Goal: Task Accomplishment & Management: Manage account settings

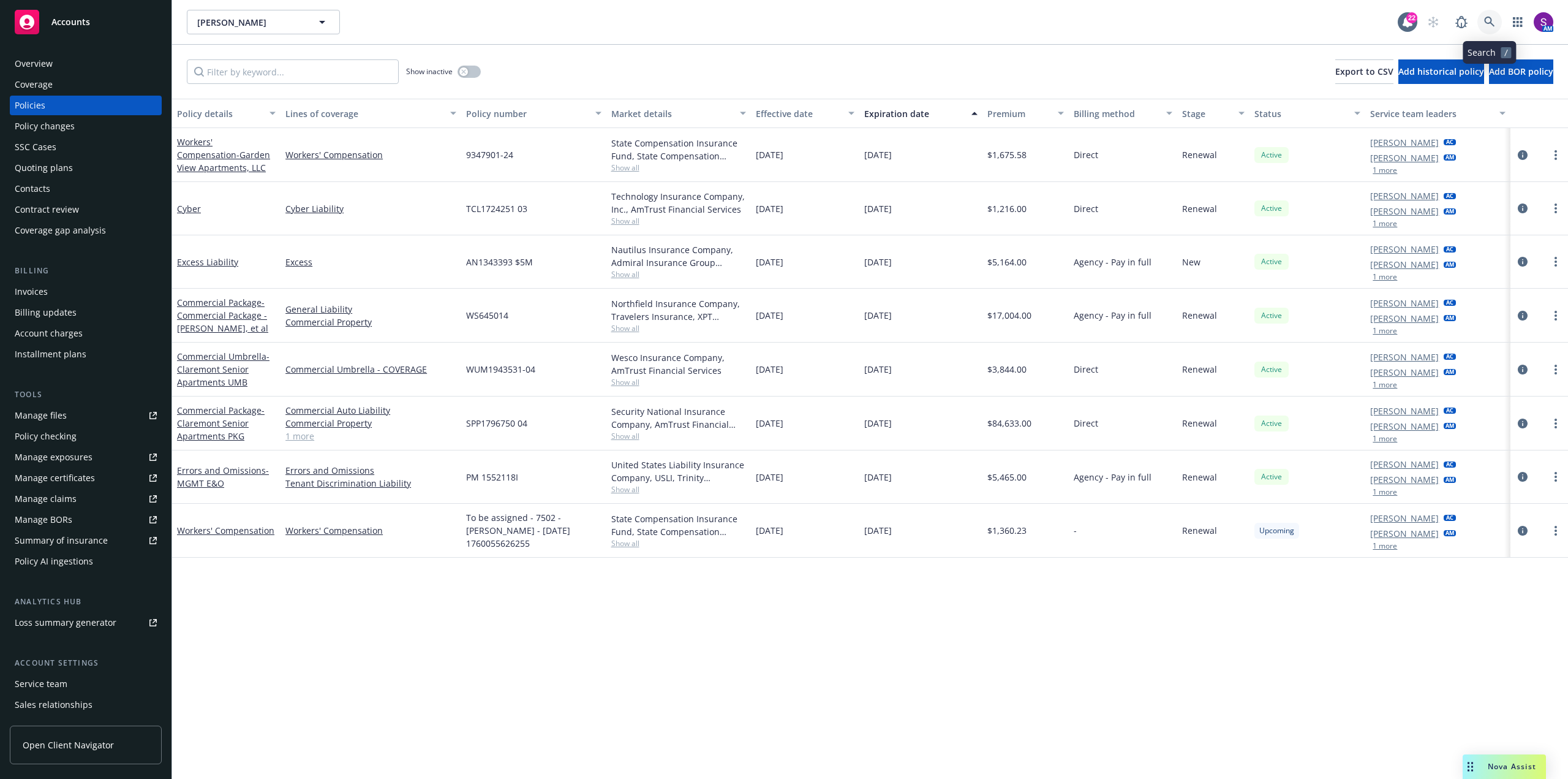
click at [1492, 20] on icon at bounding box center [1490, 22] width 11 height 11
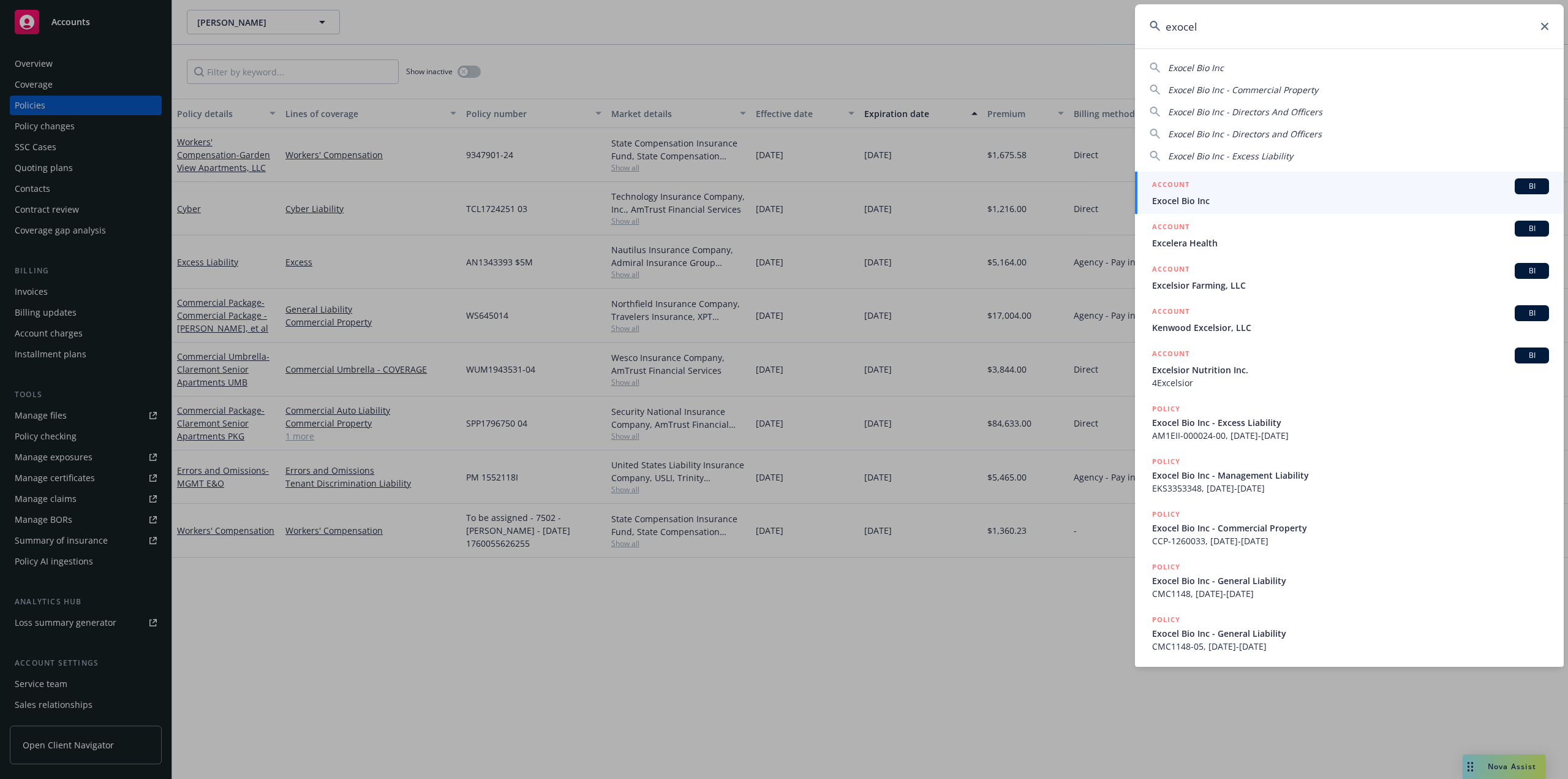
type input "exocel"
click at [1217, 201] on span "Exocel Bio Inc" at bounding box center [1351, 200] width 397 height 13
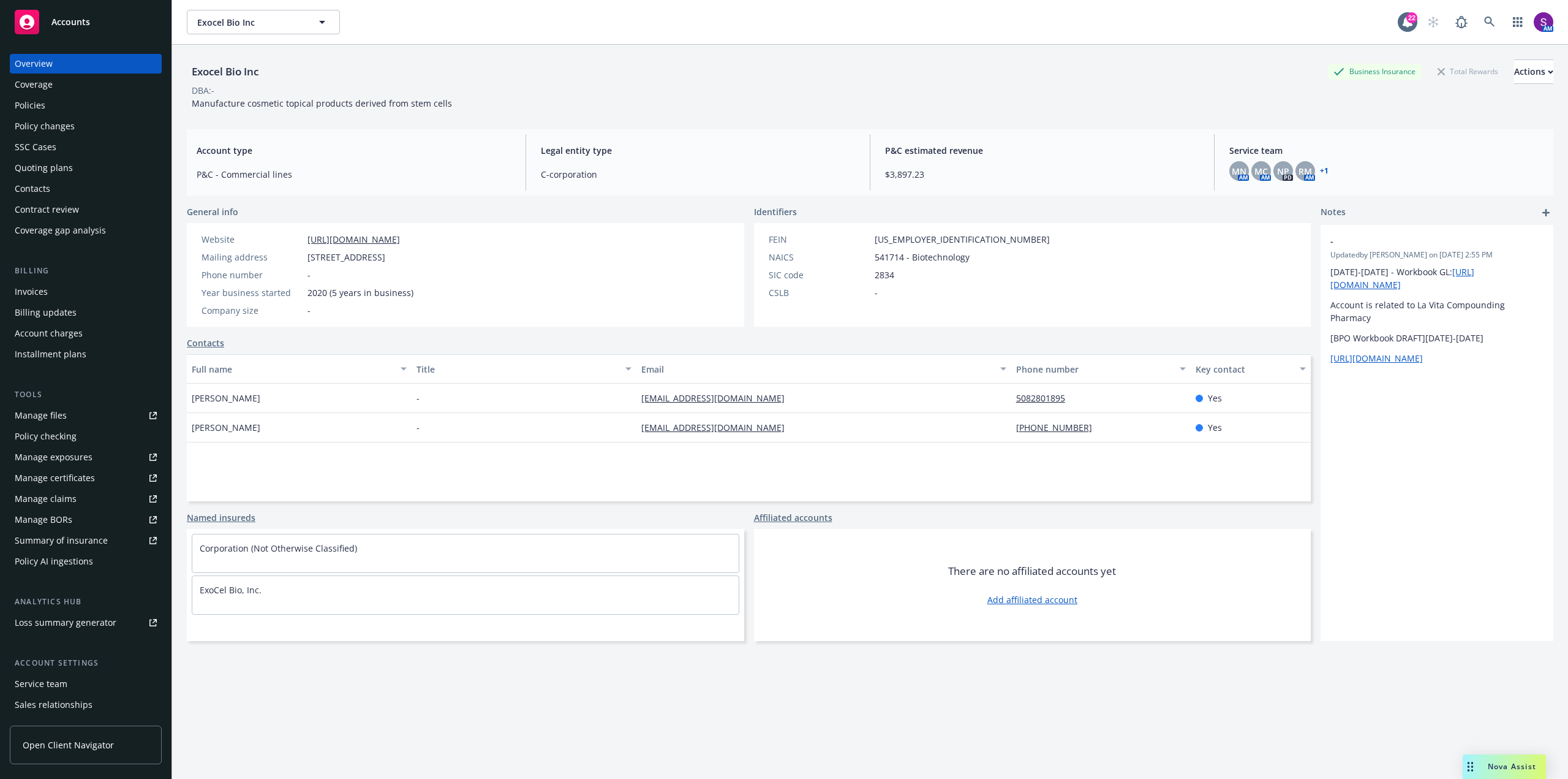
click at [61, 172] on div "Quoting plans" at bounding box center [44, 168] width 58 height 20
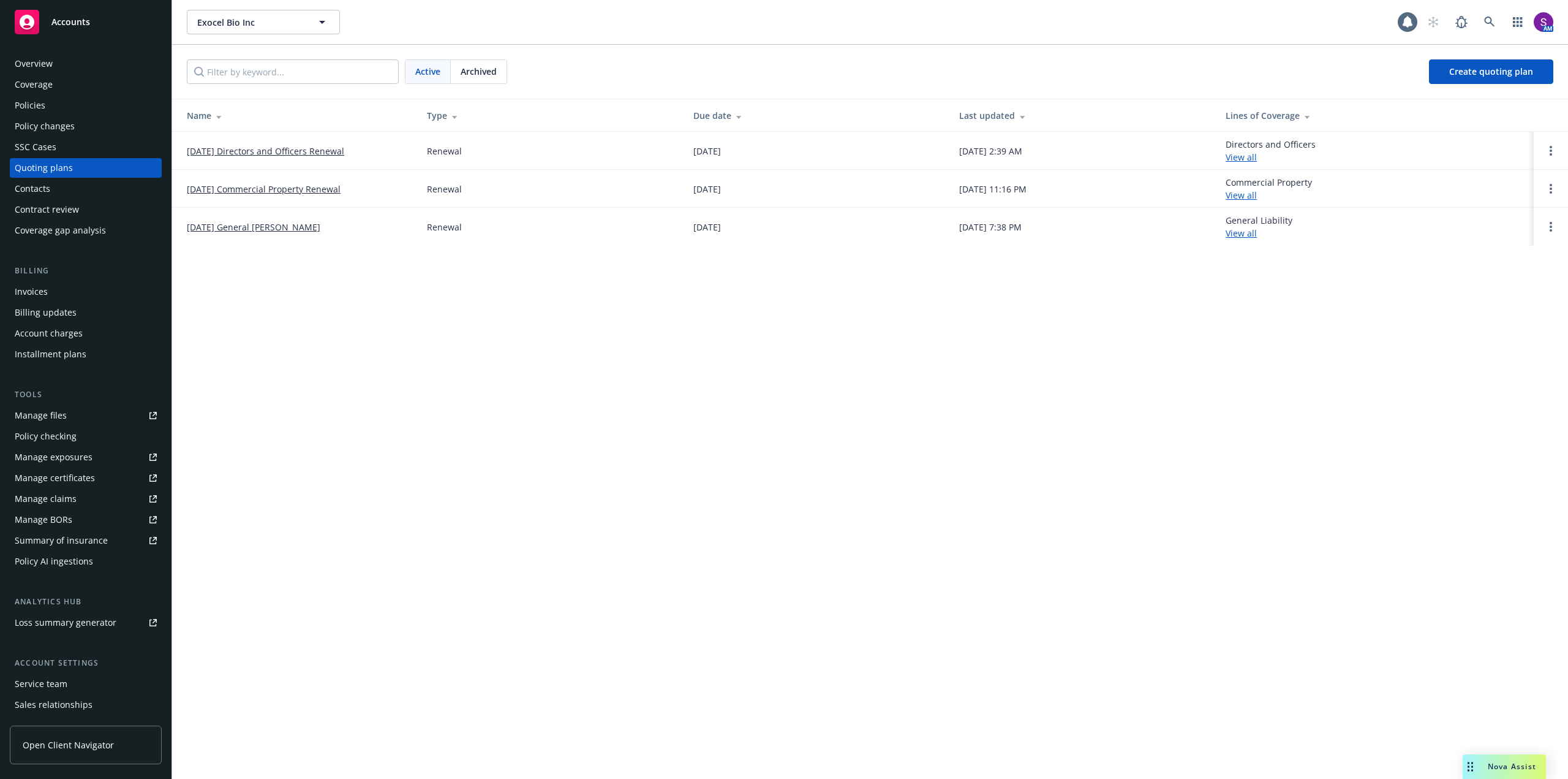
click at [284, 149] on link "10/26/25 Directors and Officers Renewal" at bounding box center [266, 150] width 158 height 13
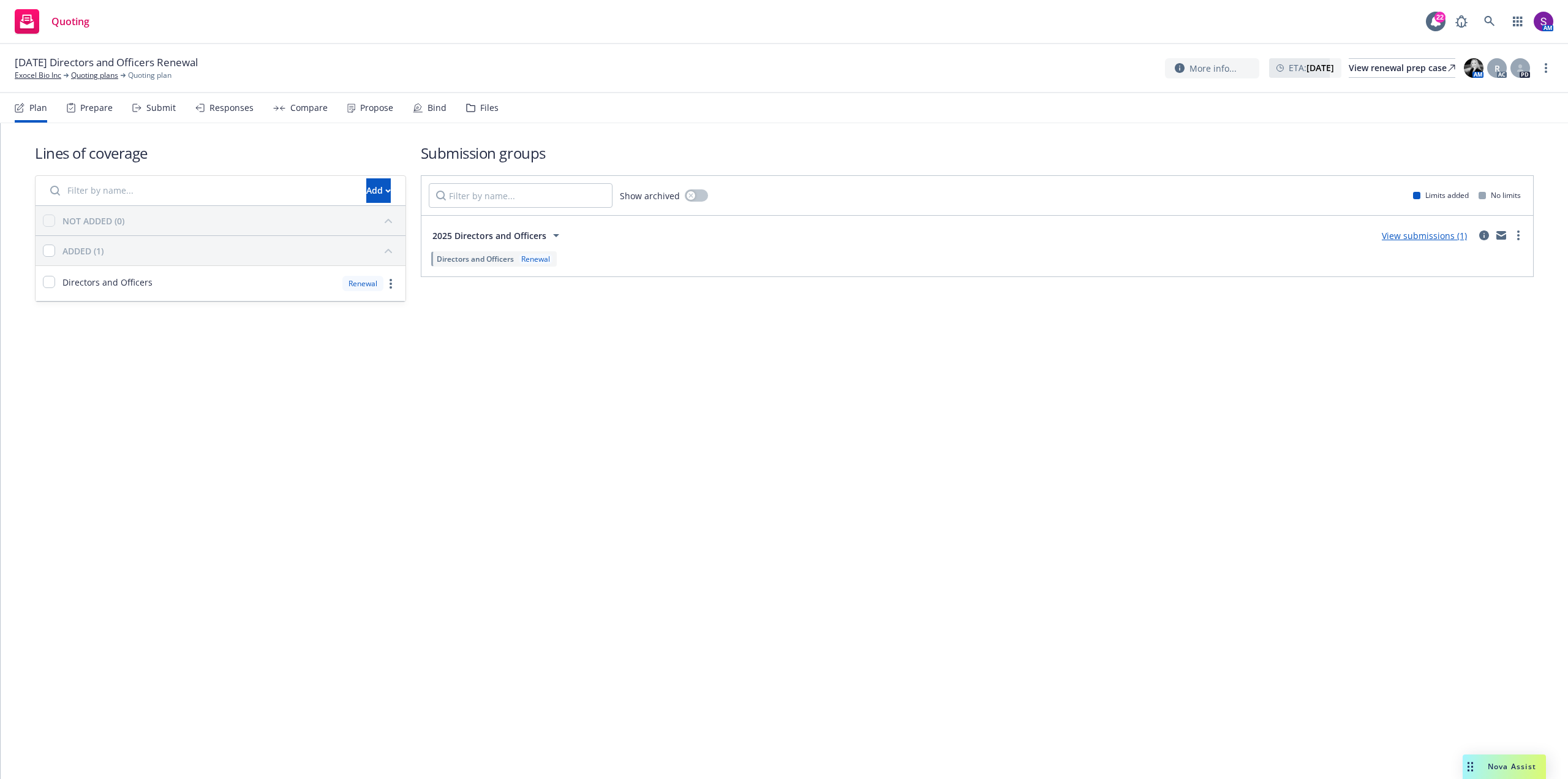
click at [376, 106] on div "Propose" at bounding box center [376, 107] width 33 height 10
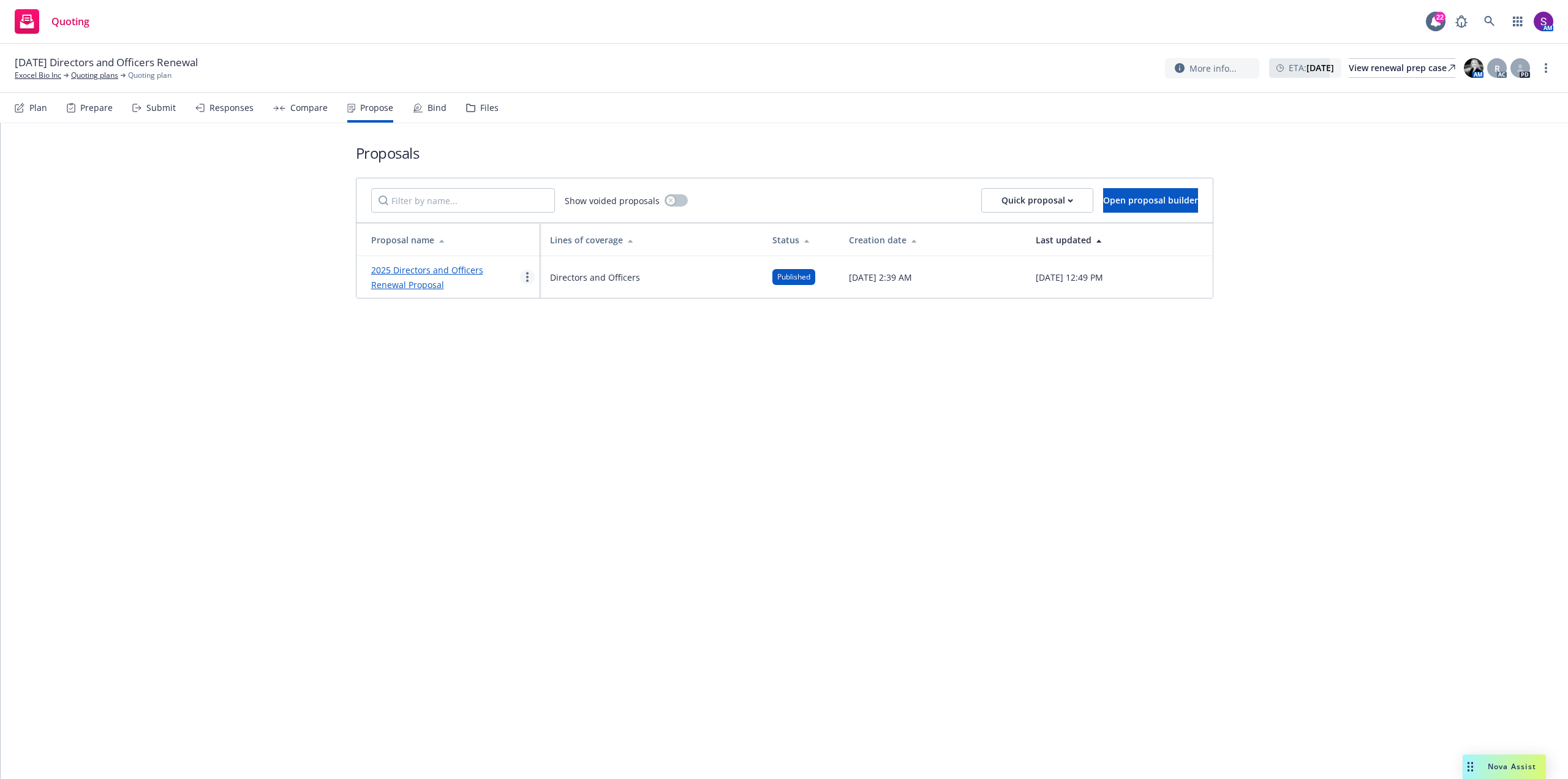
click at [530, 276] on link "more" at bounding box center [528, 277] width 15 height 15
click at [587, 409] on span "See client view" at bounding box center [566, 405] width 90 height 12
click at [429, 267] on link "2025 Directors and Officers Renewal Proposal" at bounding box center [427, 277] width 112 height 27
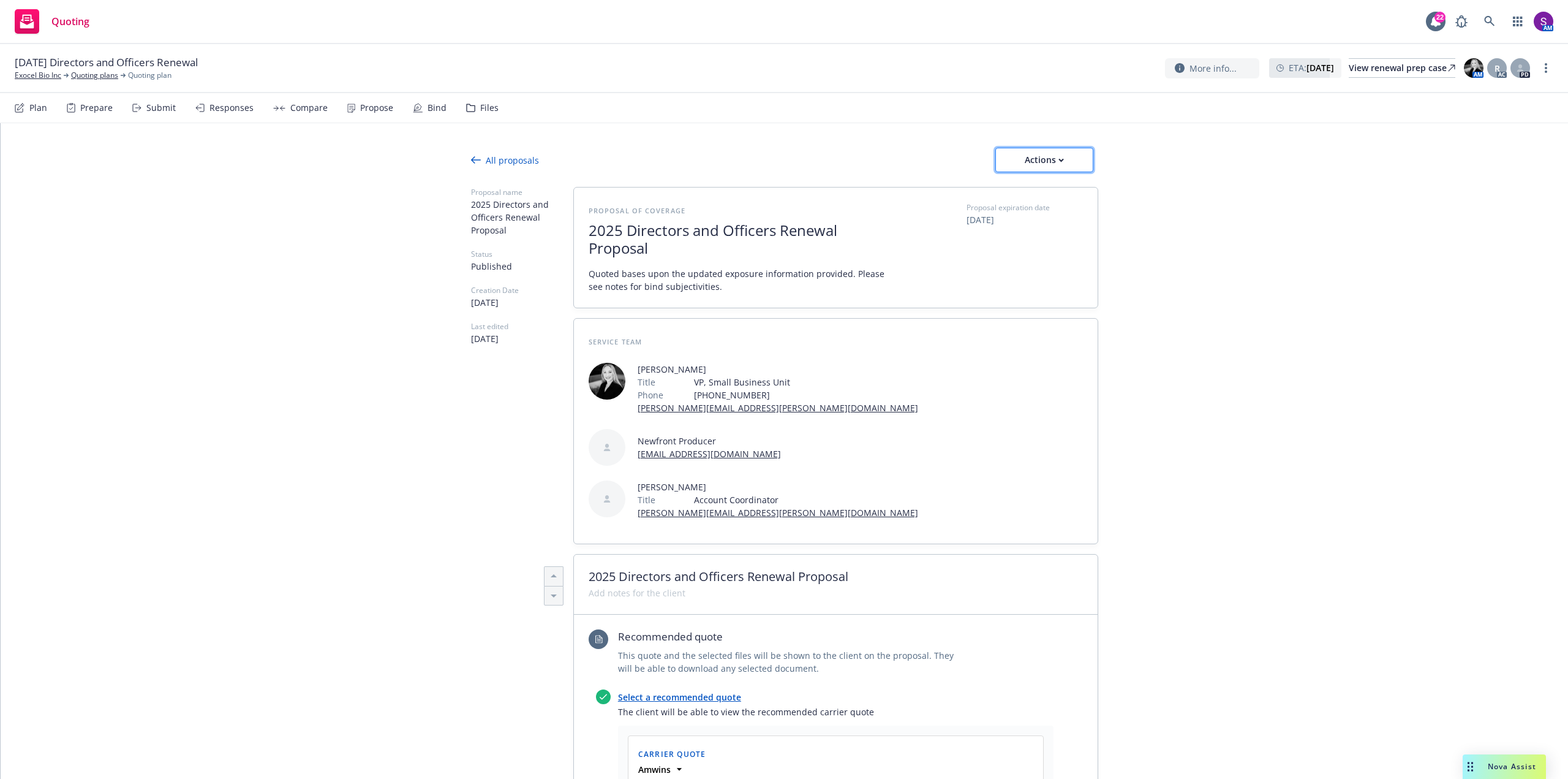
click at [1036, 158] on div "Actions" at bounding box center [1044, 160] width 58 height 23
click at [1045, 196] on span "Copy proposal link" at bounding box center [1043, 192] width 105 height 12
type textarea "x"
click at [43, 75] on link "Exocel Bio Inc" at bounding box center [38, 75] width 46 height 11
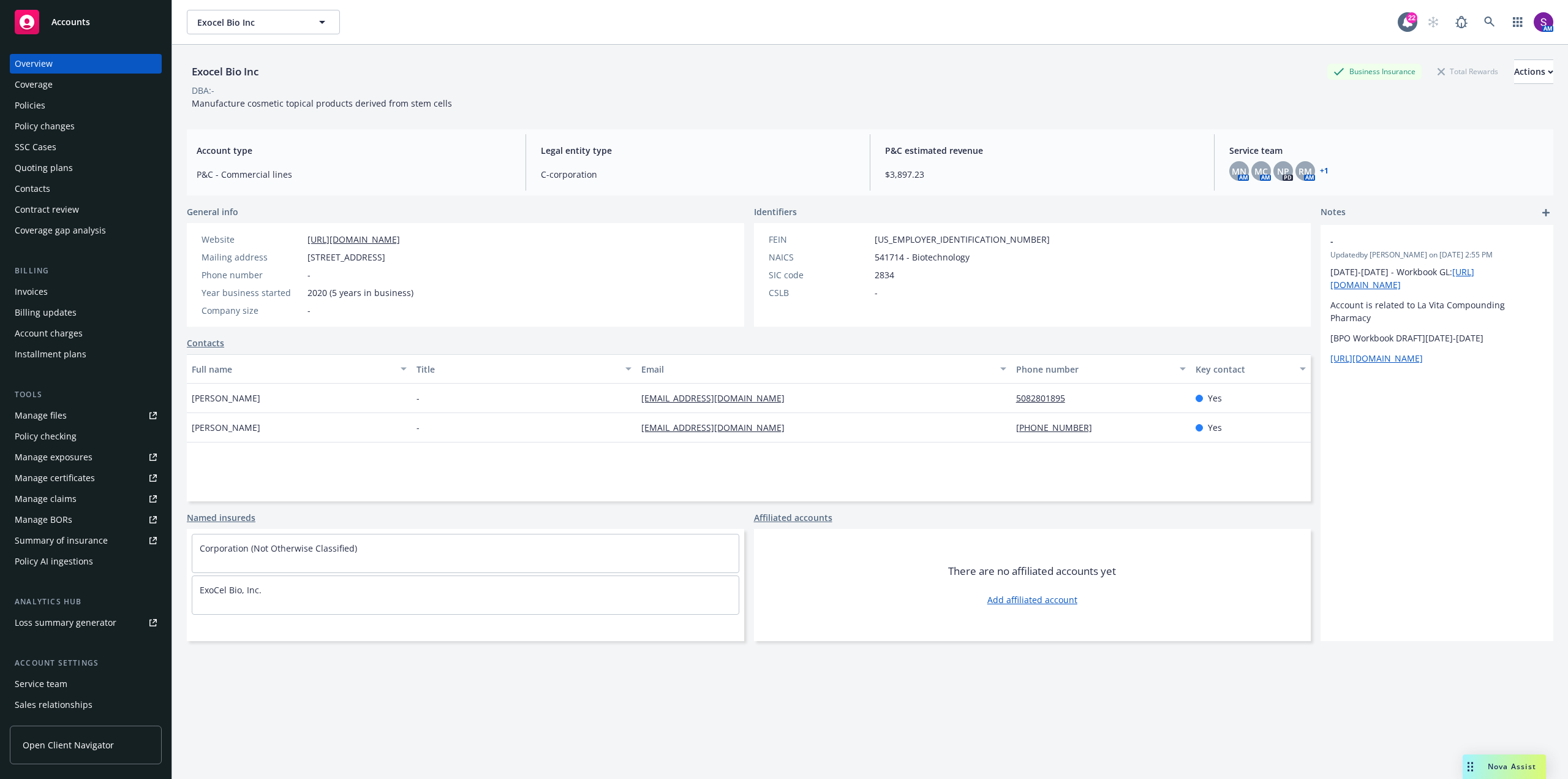
click at [82, 103] on div "Policies" at bounding box center [85, 105] width 142 height 20
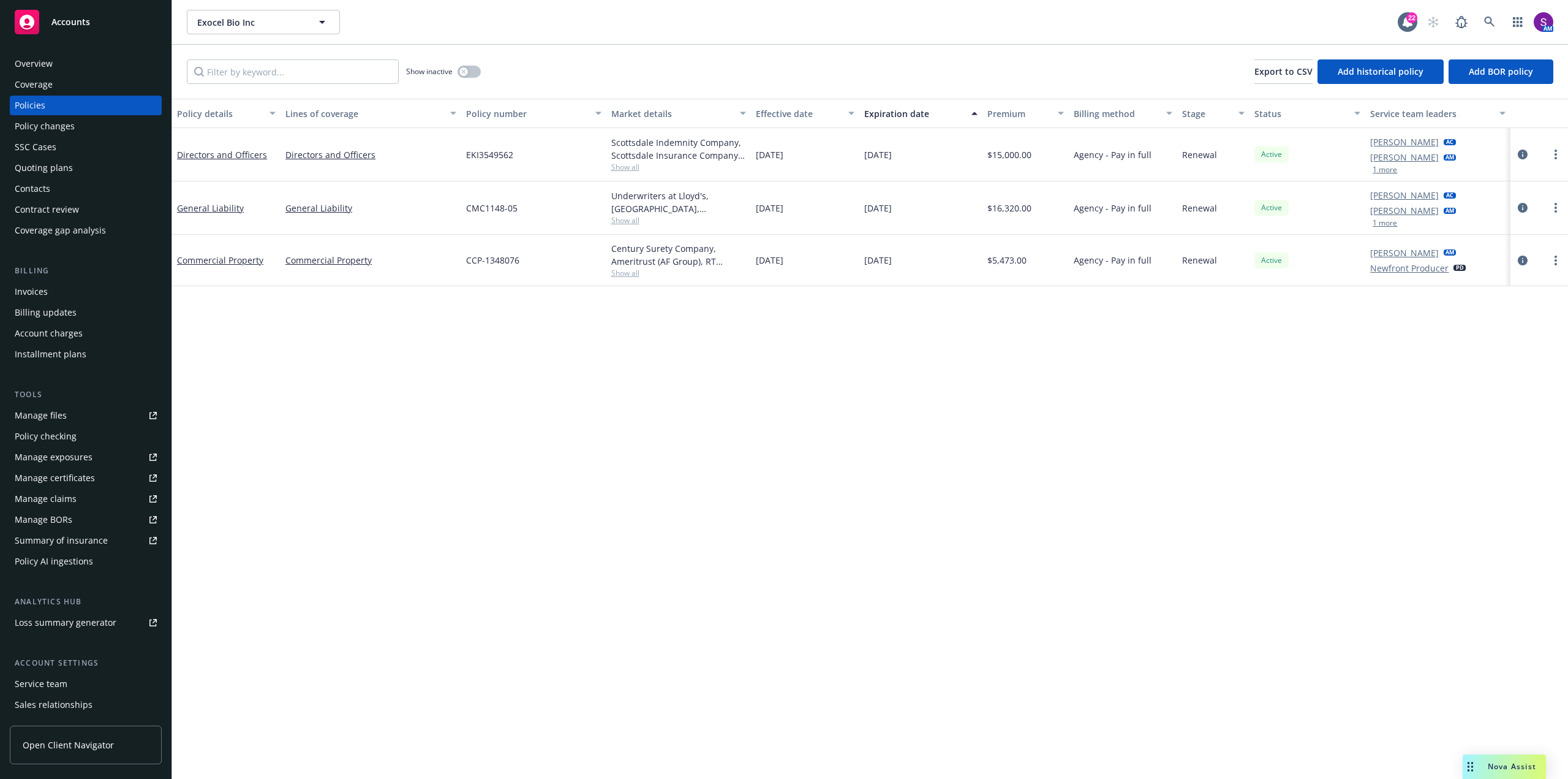
click at [77, 163] on div "Quoting plans" at bounding box center [85, 168] width 142 height 20
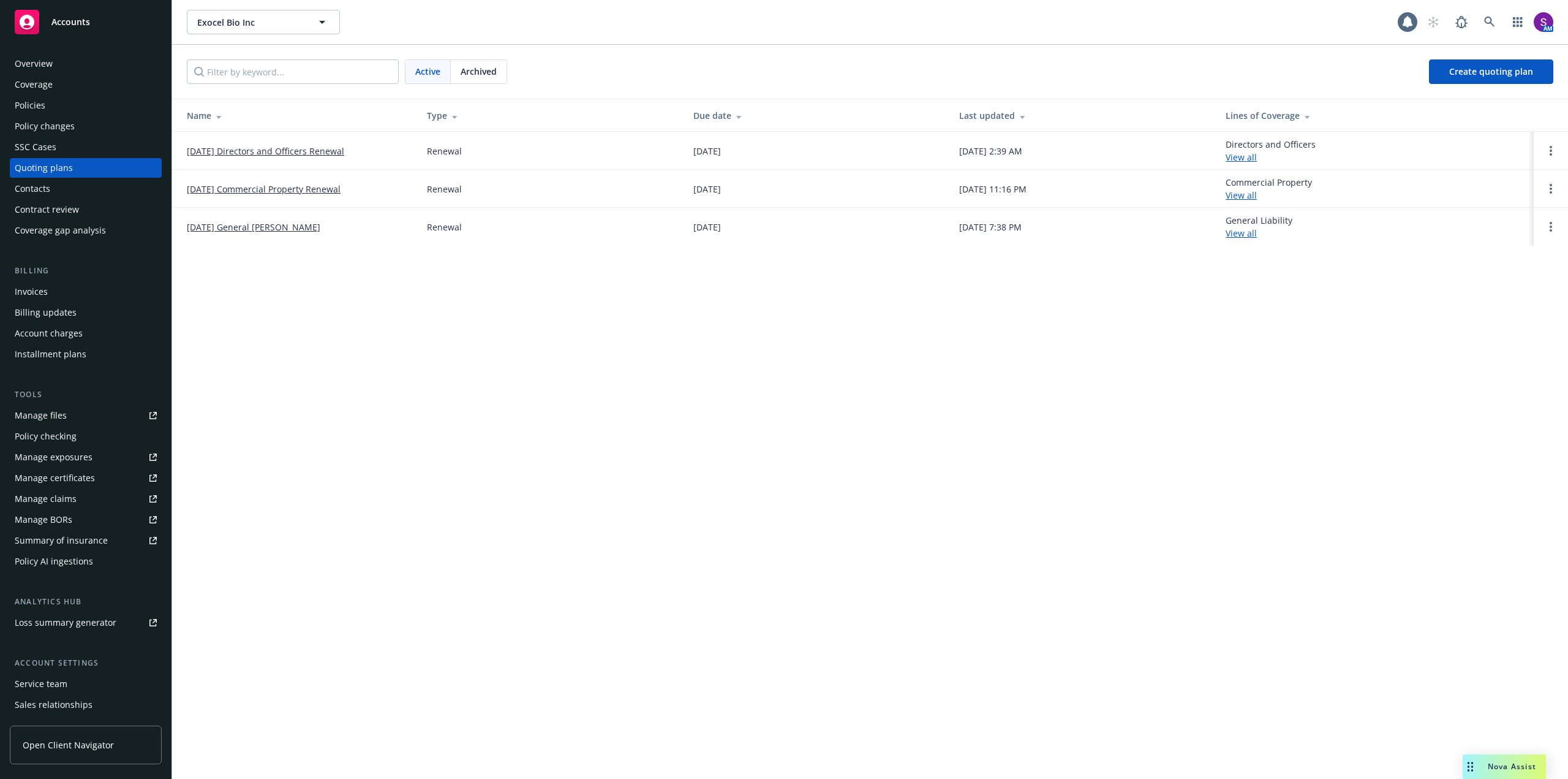
click at [298, 151] on link "[DATE] Directors and Officers Renewal" at bounding box center [266, 150] width 158 height 13
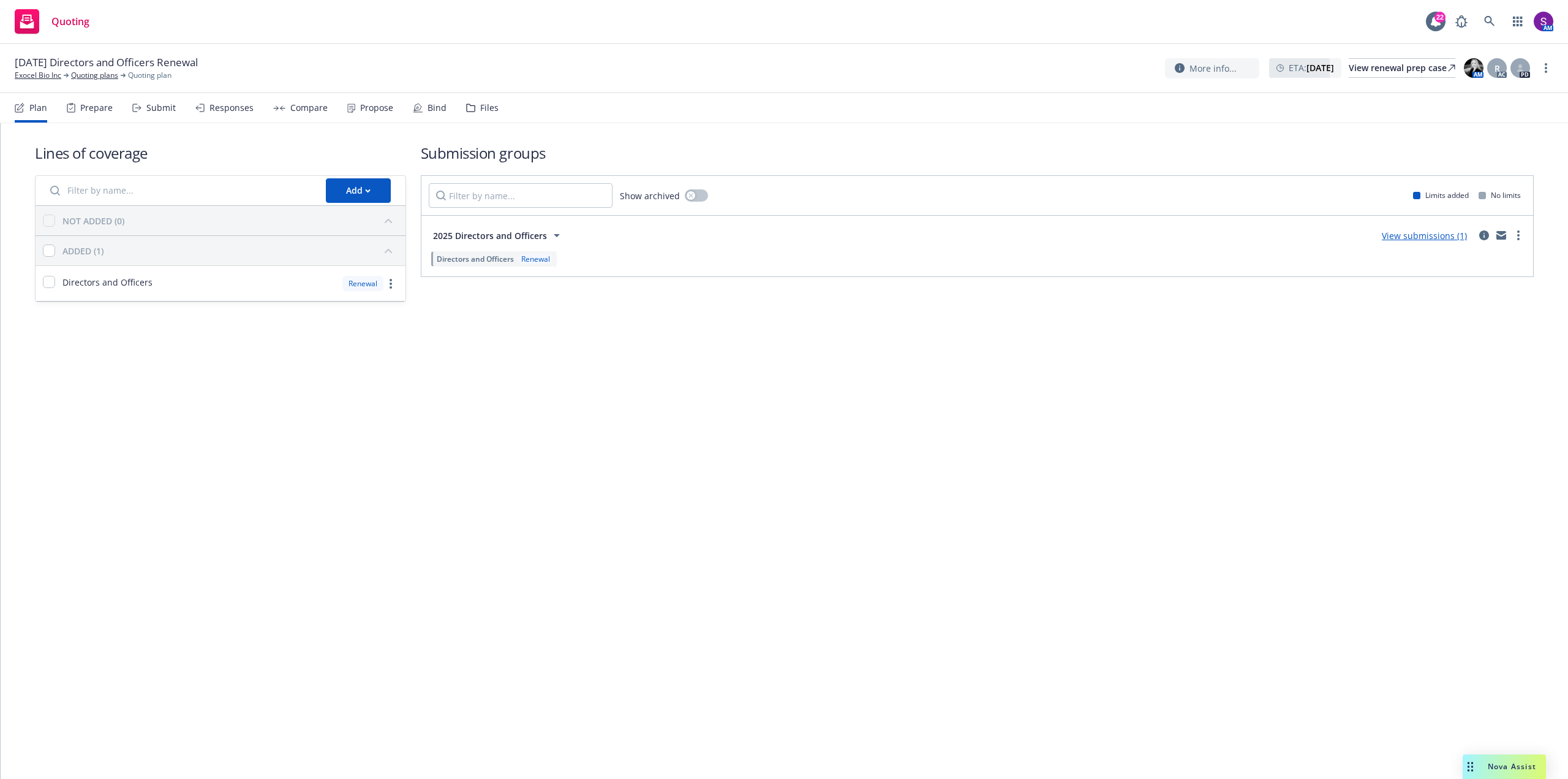
click at [376, 109] on div "Propose" at bounding box center [376, 107] width 33 height 10
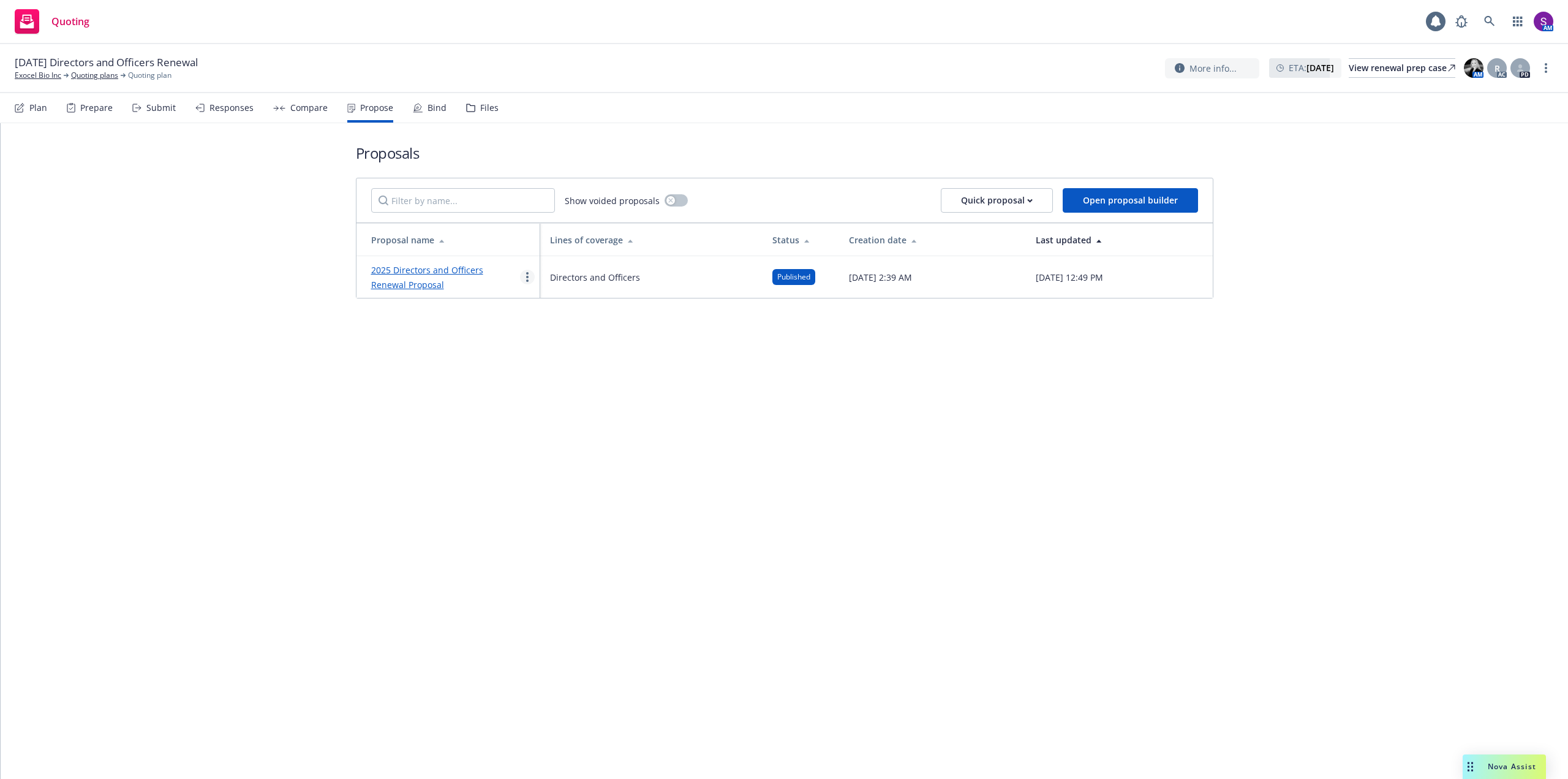
click at [524, 275] on link "more" at bounding box center [528, 277] width 15 height 15
click at [571, 403] on span "See client view" at bounding box center [566, 405] width 90 height 12
click at [522, 275] on link "more" at bounding box center [528, 277] width 15 height 15
click at [467, 272] on link "2025 Directors and Officers Renewal Proposal" at bounding box center [427, 277] width 112 height 27
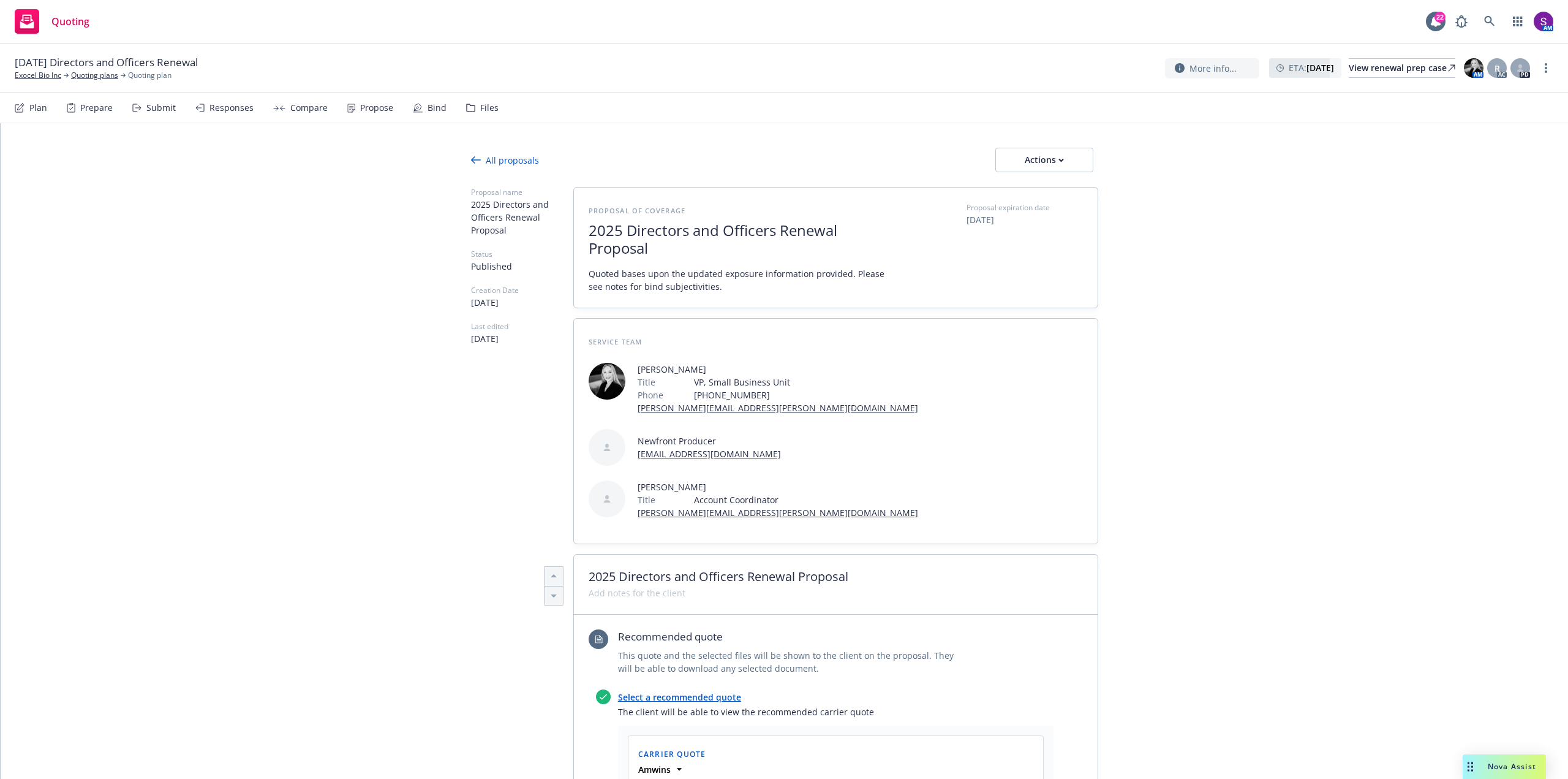
click at [374, 110] on div "Propose" at bounding box center [376, 107] width 33 height 10
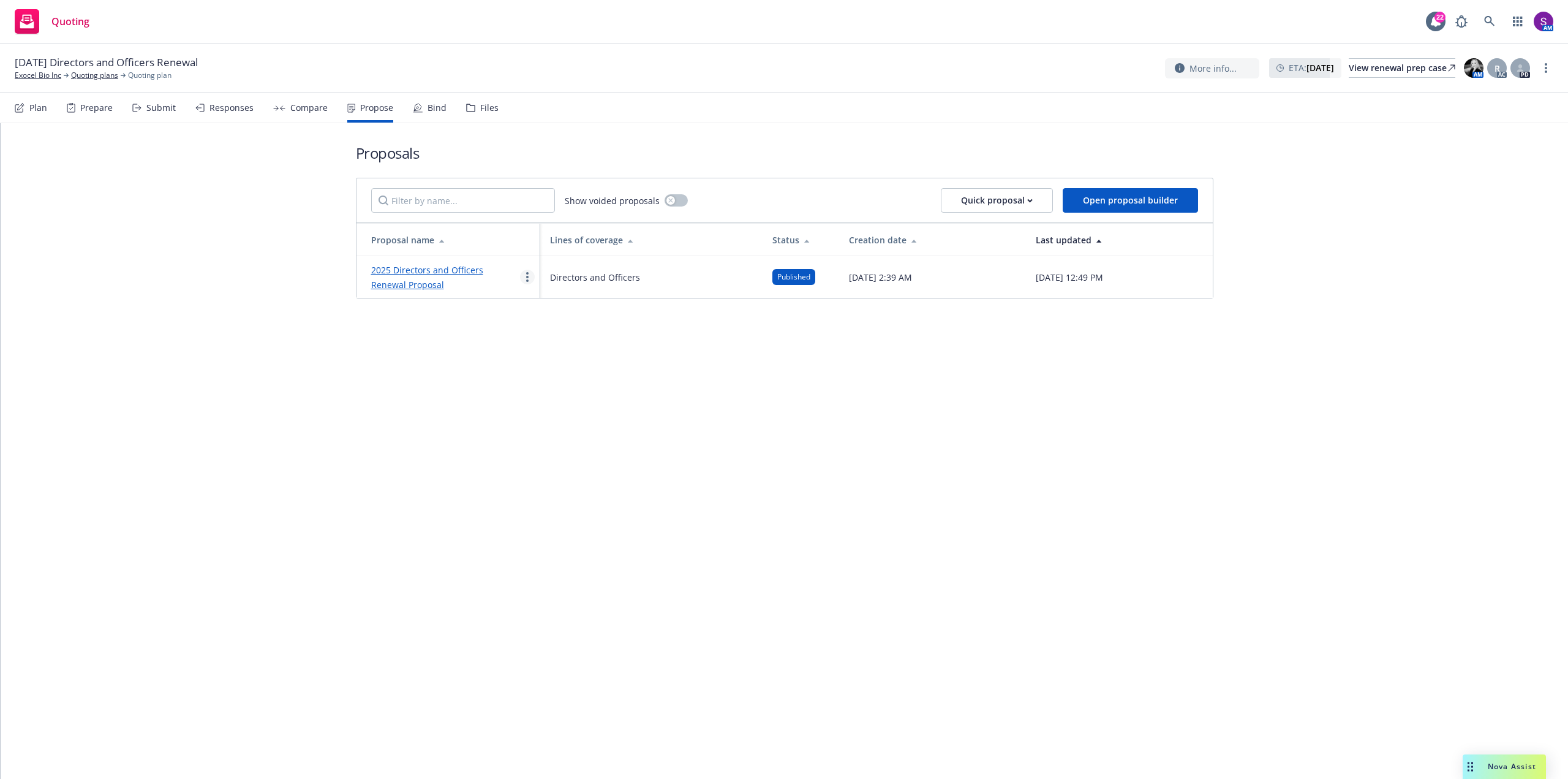
click at [526, 279] on icon "more" at bounding box center [528, 276] width 3 height 10
click at [569, 406] on span "See client view" at bounding box center [566, 405] width 90 height 12
click at [43, 75] on link "Exocel Bio Inc" at bounding box center [38, 75] width 46 height 11
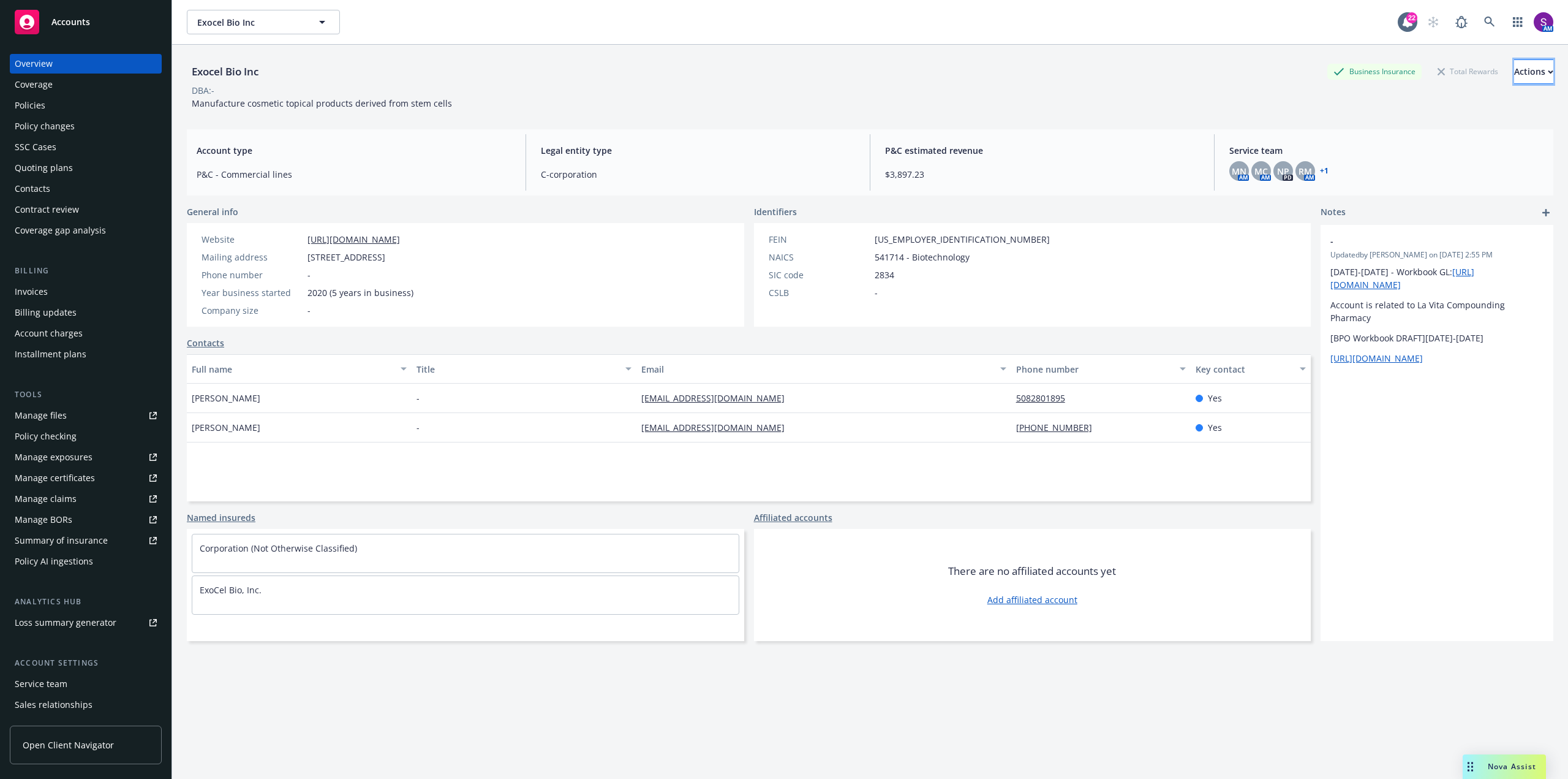
click at [1514, 69] on div "Actions" at bounding box center [1534, 72] width 39 height 23
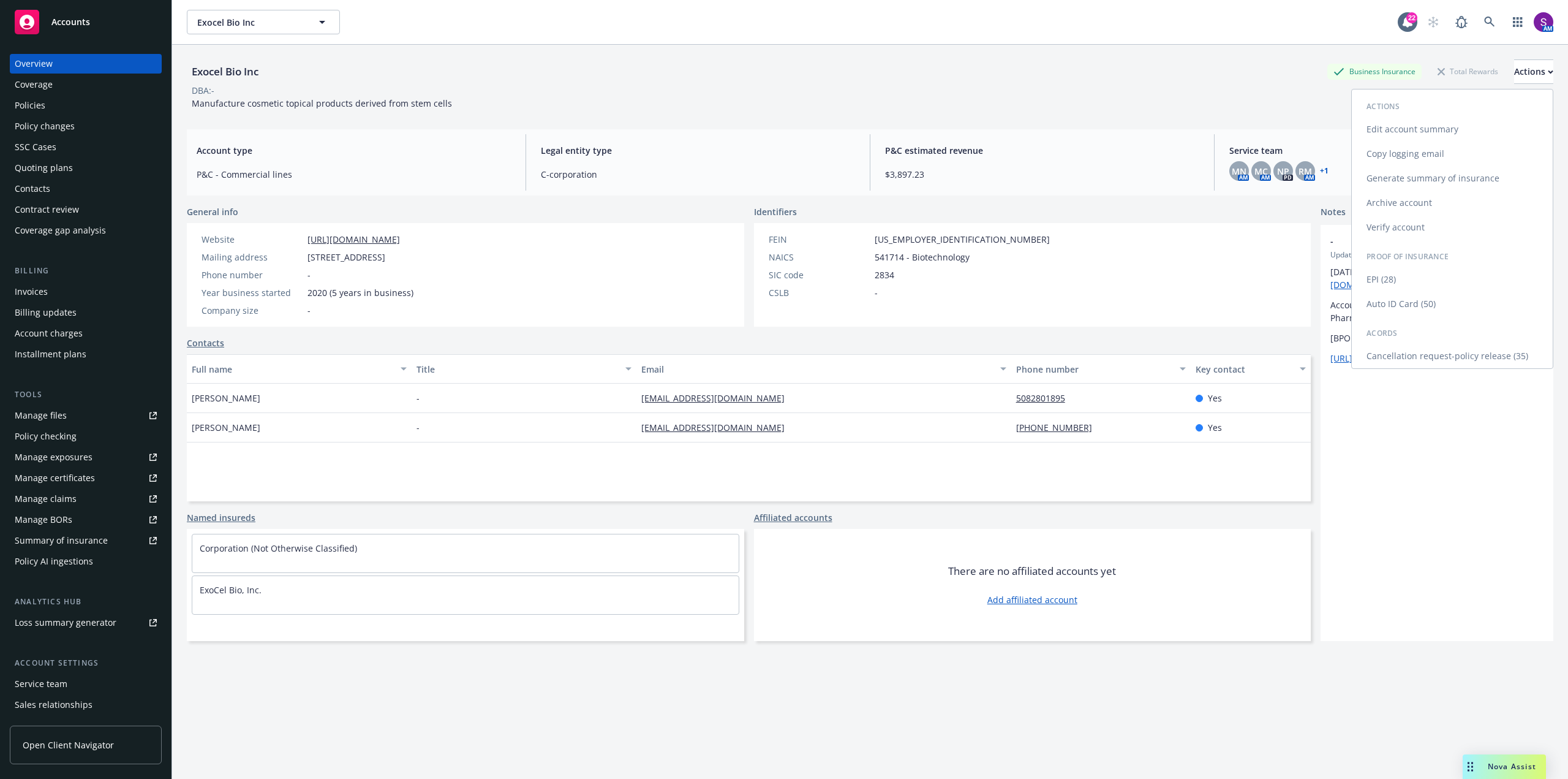
click at [1425, 151] on link "Copy logging email" at bounding box center [1452, 154] width 201 height 25
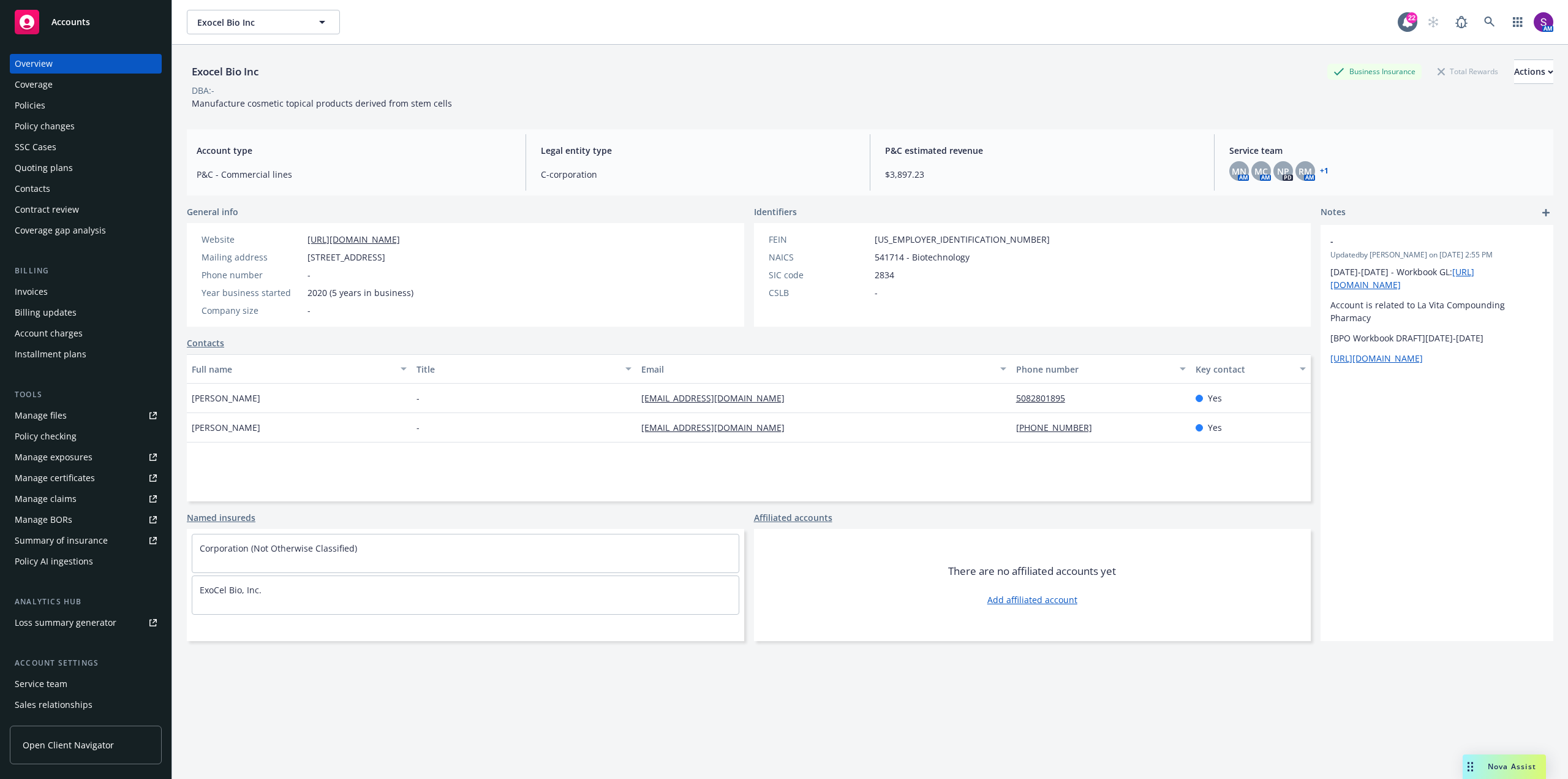
click at [32, 102] on div "Policies" at bounding box center [30, 105] width 30 height 20
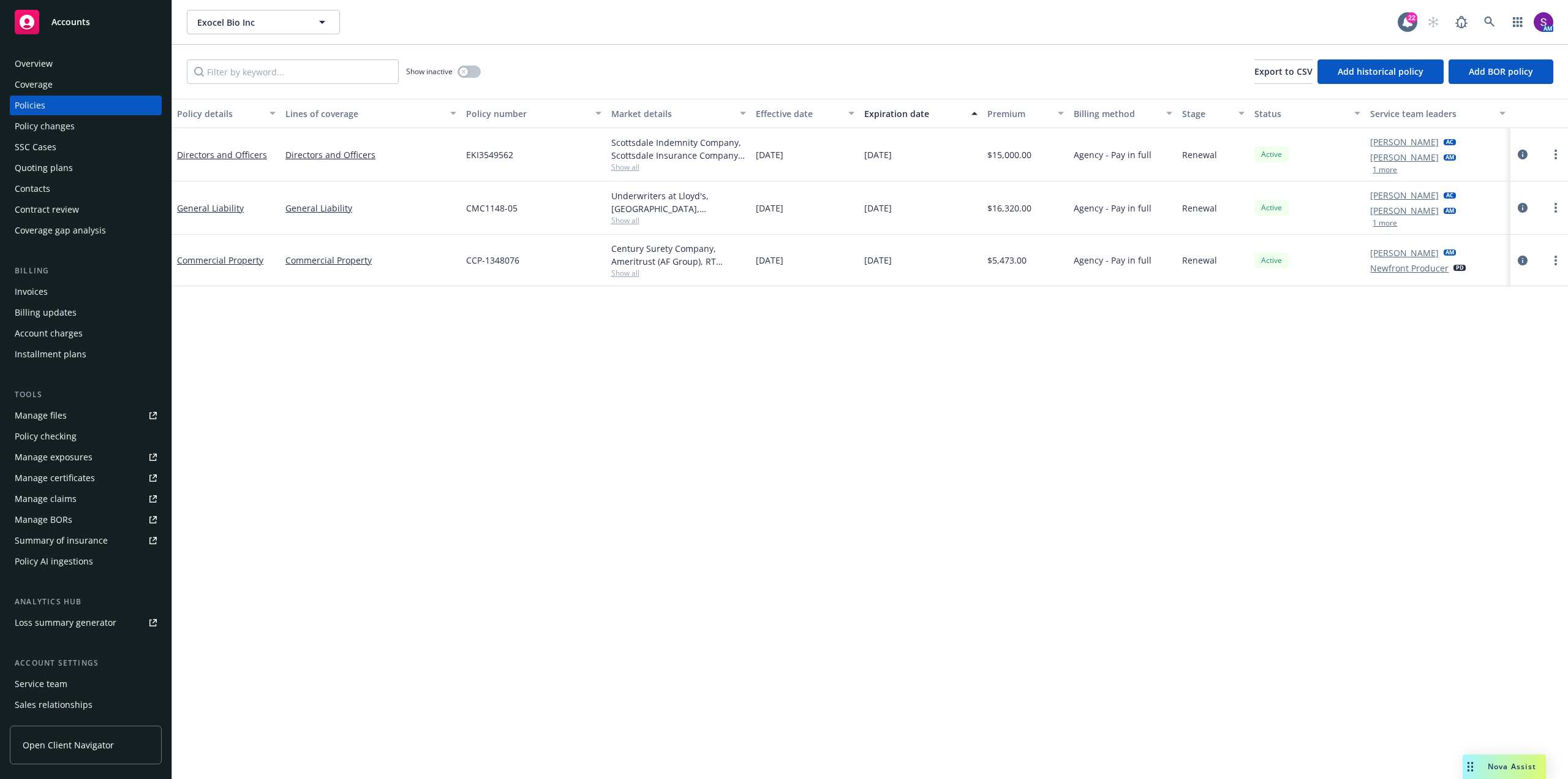
click at [86, 63] on div "Overview" at bounding box center [85, 64] width 142 height 20
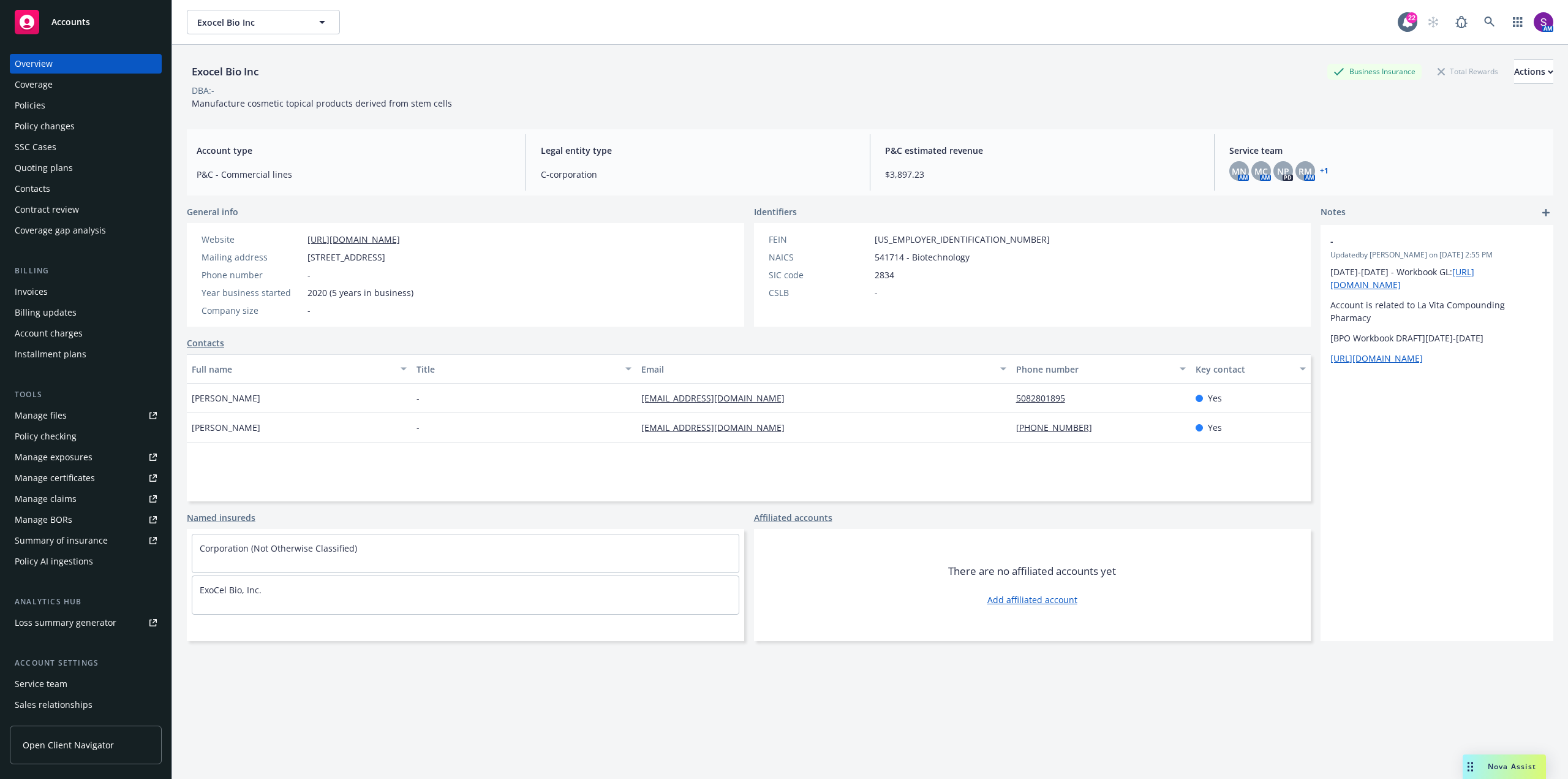
click at [58, 106] on div "Policies" at bounding box center [85, 105] width 142 height 20
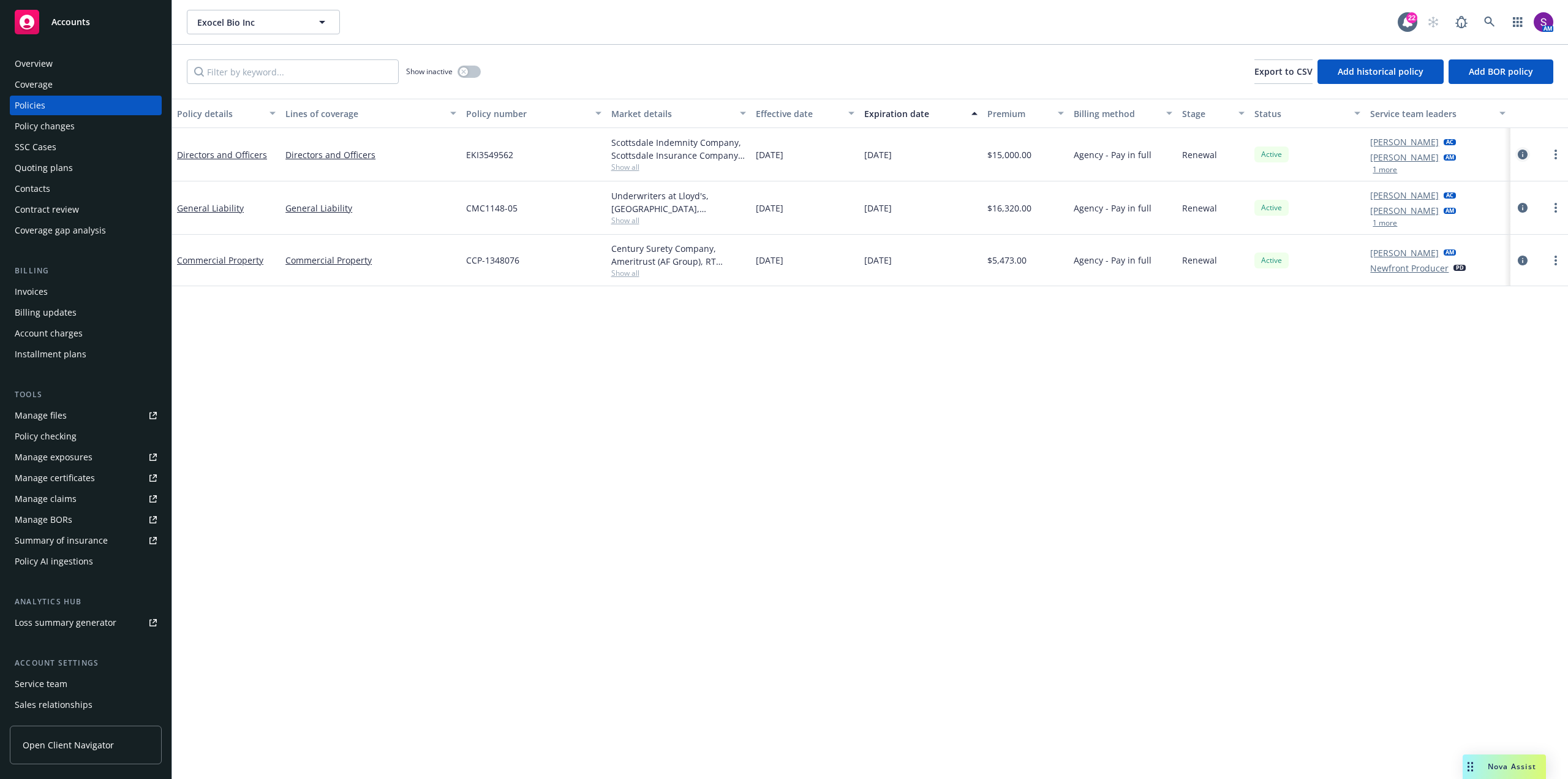
click at [1523, 152] on icon "circleInformation" at bounding box center [1522, 154] width 10 height 10
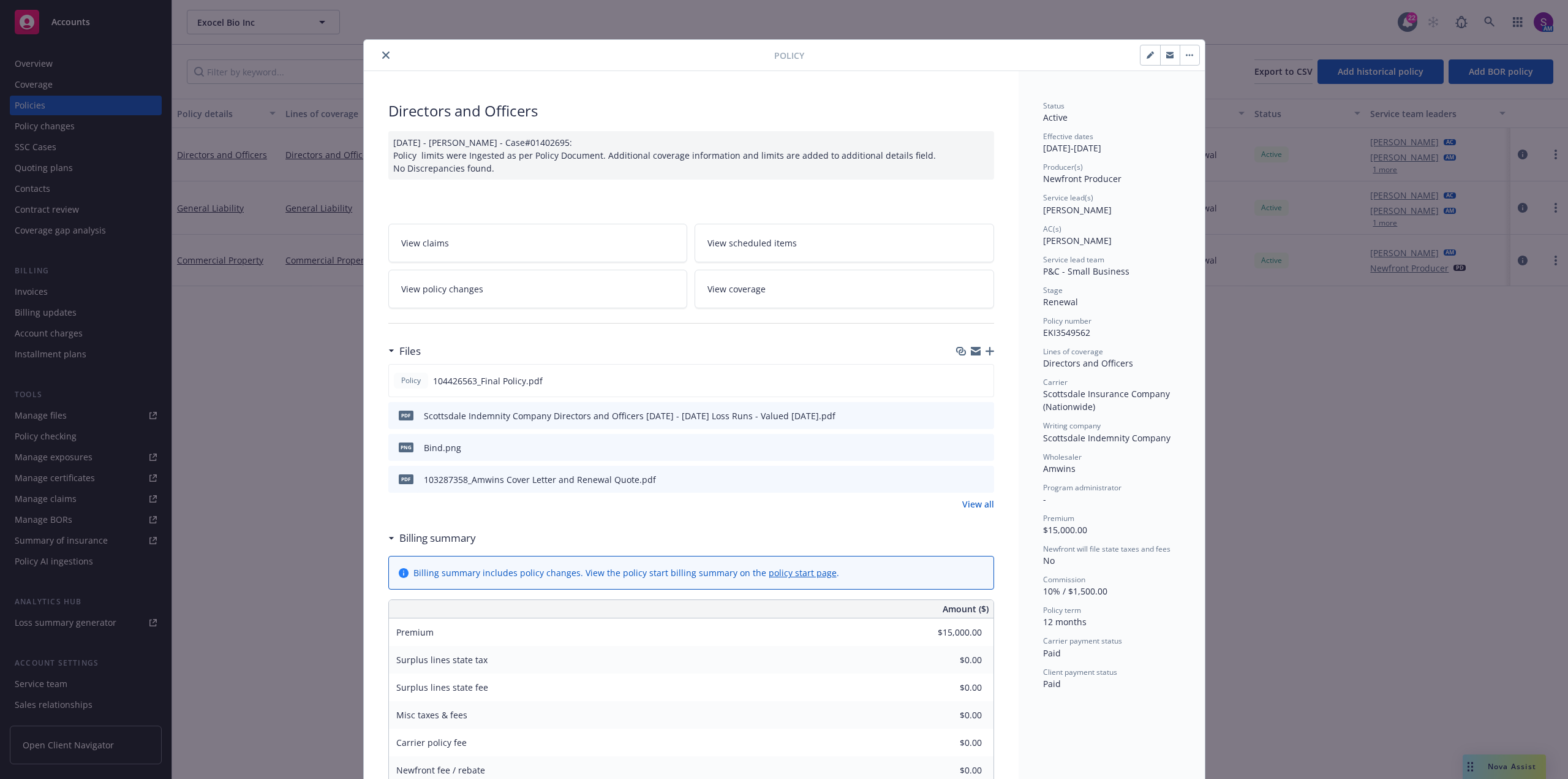
click at [1147, 59] on button "button" at bounding box center [1150, 55] width 20 height 20
select select "RENEWAL"
select select "12"
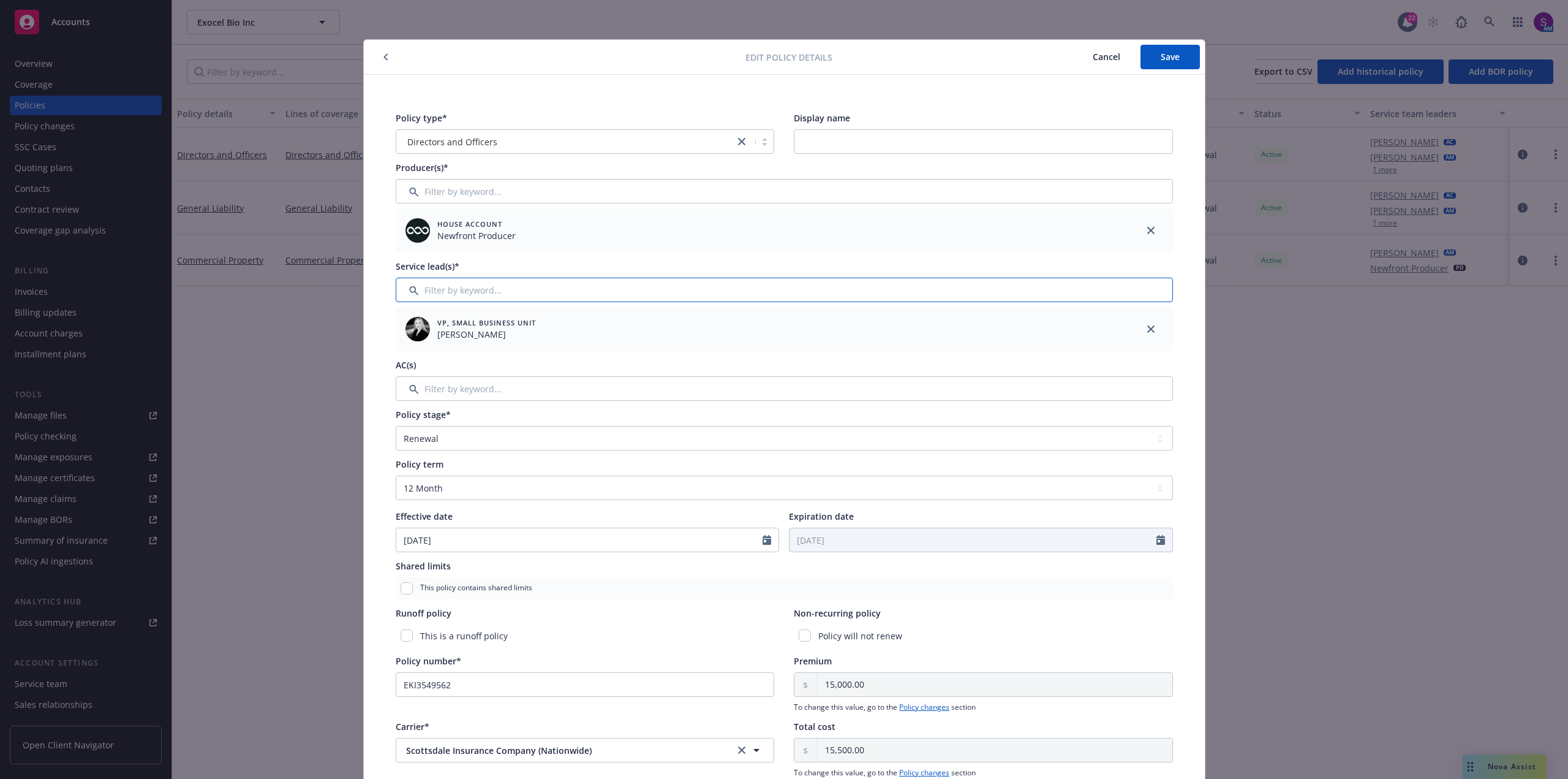
click at [444, 284] on input "Filter by keyword..." at bounding box center [784, 290] width 777 height 25
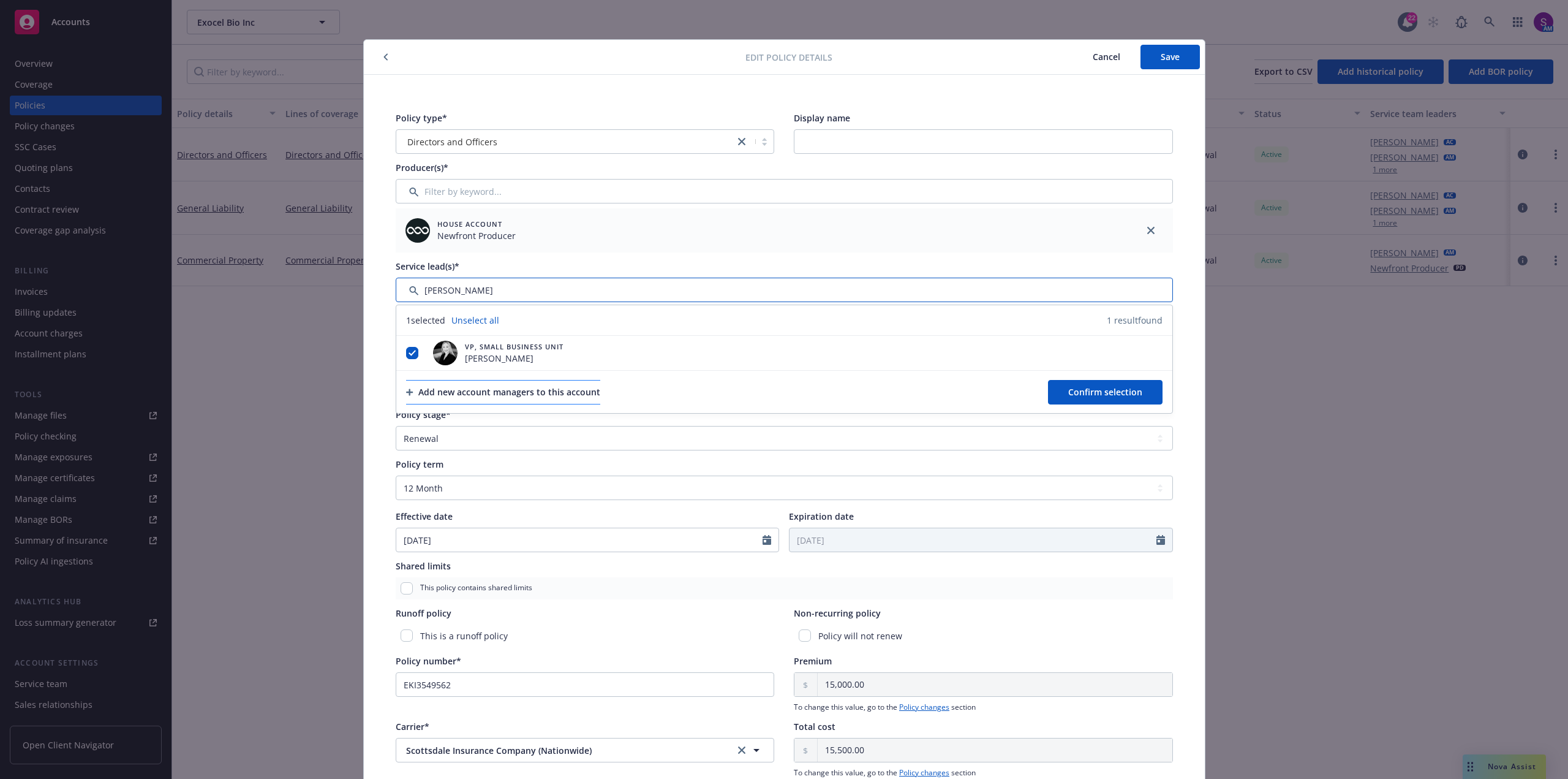
type input "[PERSON_NAME]"
click at [476, 392] on div "Add new account managers to this account" at bounding box center [503, 392] width 194 height 23
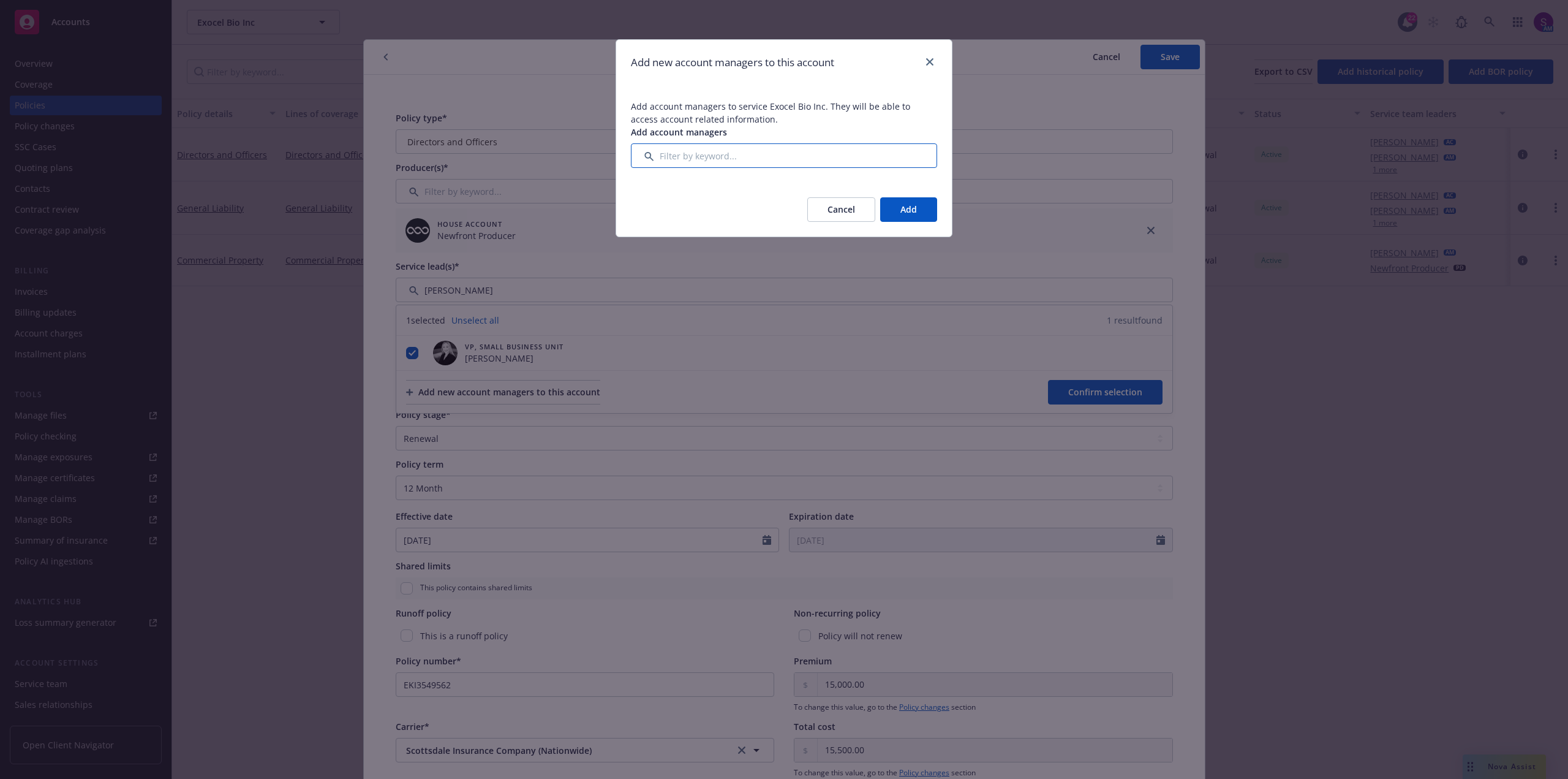
click at [680, 157] on input "Filter by keyword..." at bounding box center [784, 155] width 306 height 25
drag, startPoint x: 680, startPoint y: 157, endPoint x: 567, endPoint y: 166, distance: 113.4
click at [567, 166] on div "Add new account managers to this account Add account managers to service Exocel…" at bounding box center [784, 389] width 1568 height 779
type input "l"
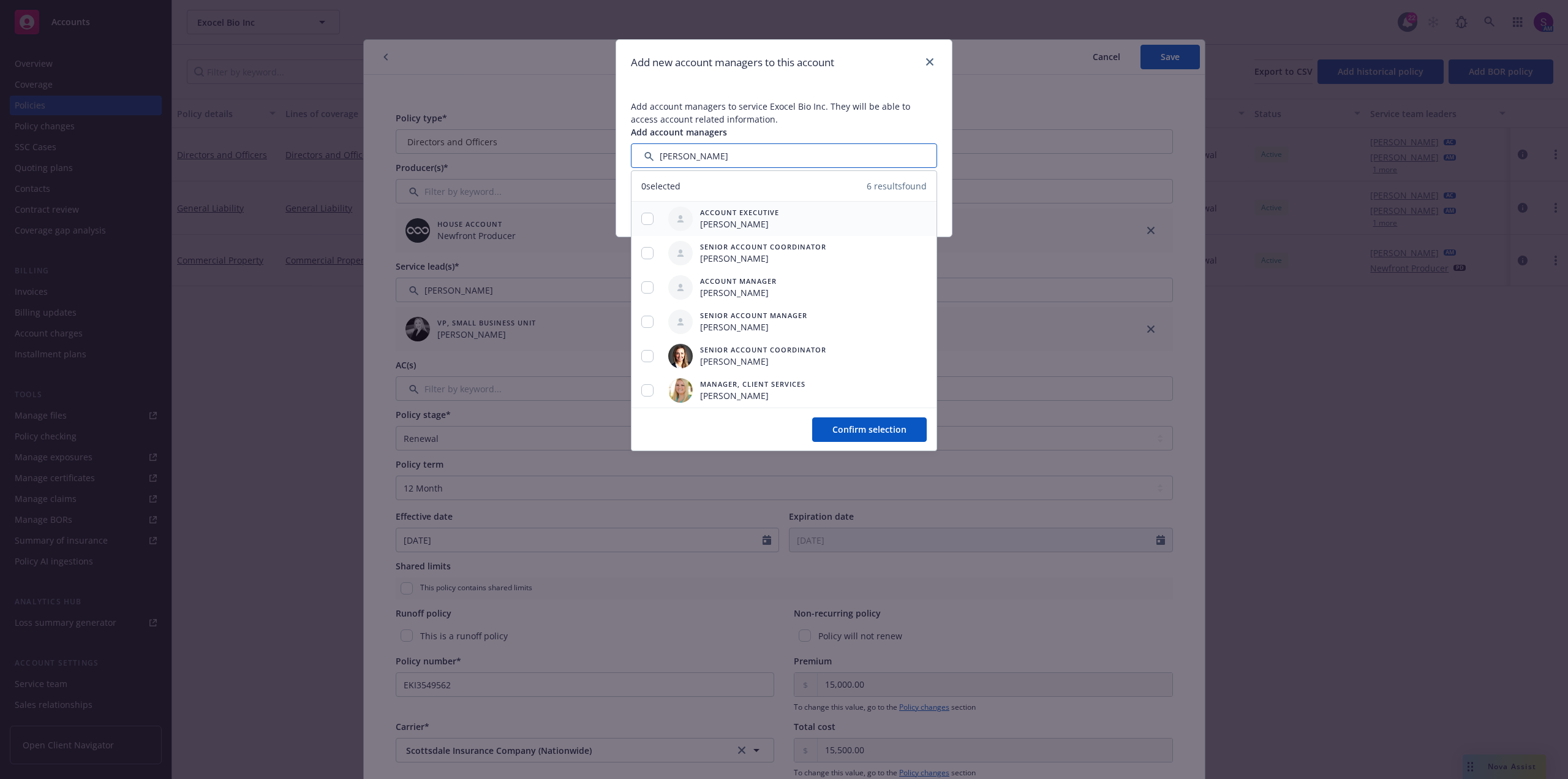
type input "[PERSON_NAME]"
click at [650, 217] on input "checkbox" at bounding box center [647, 219] width 12 height 12
checkbox input "true"
click at [886, 433] on span "Confirm selection" at bounding box center [869, 430] width 74 height 12
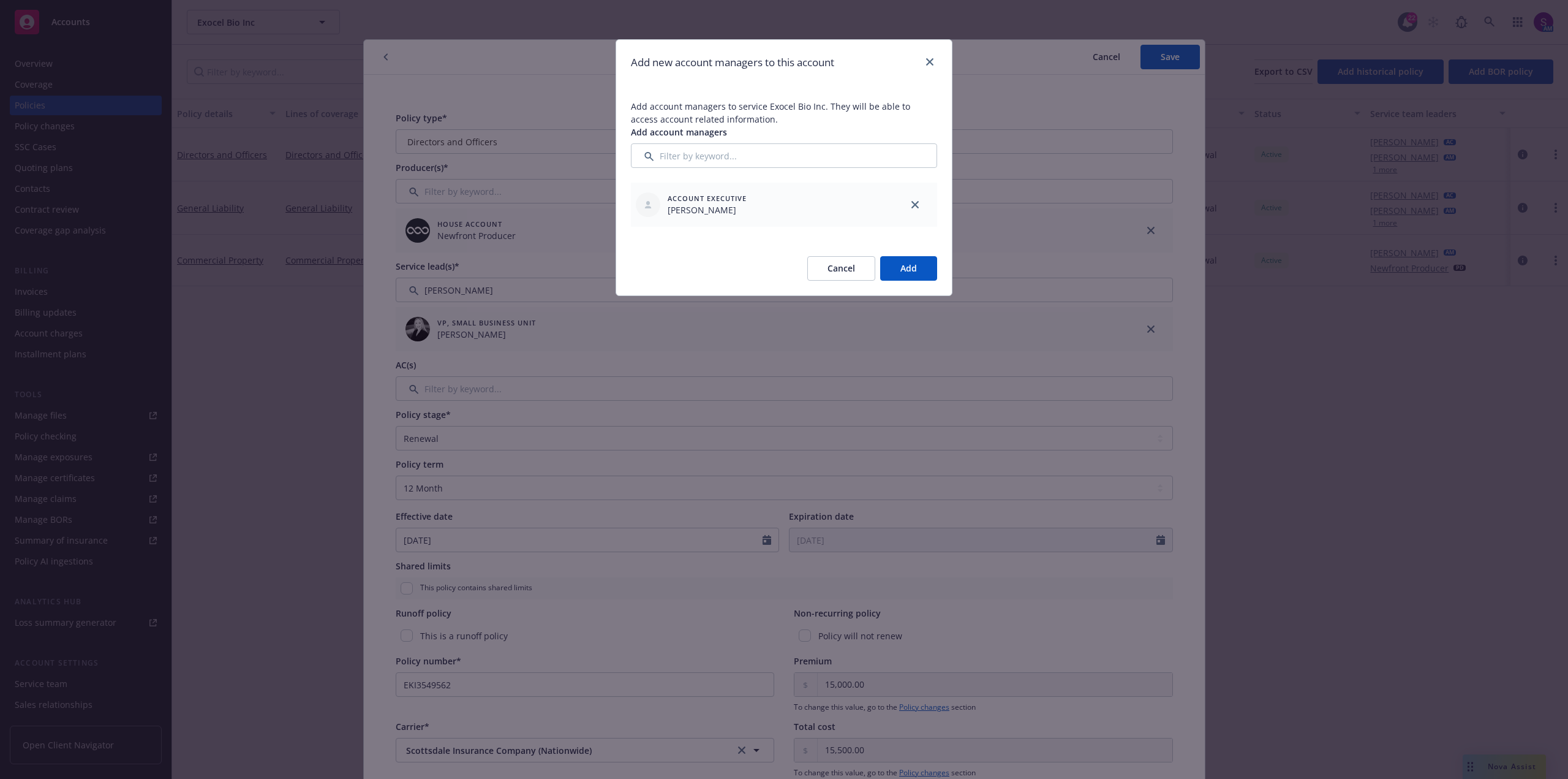
click at [910, 264] on button "Add" at bounding box center [909, 268] width 57 height 25
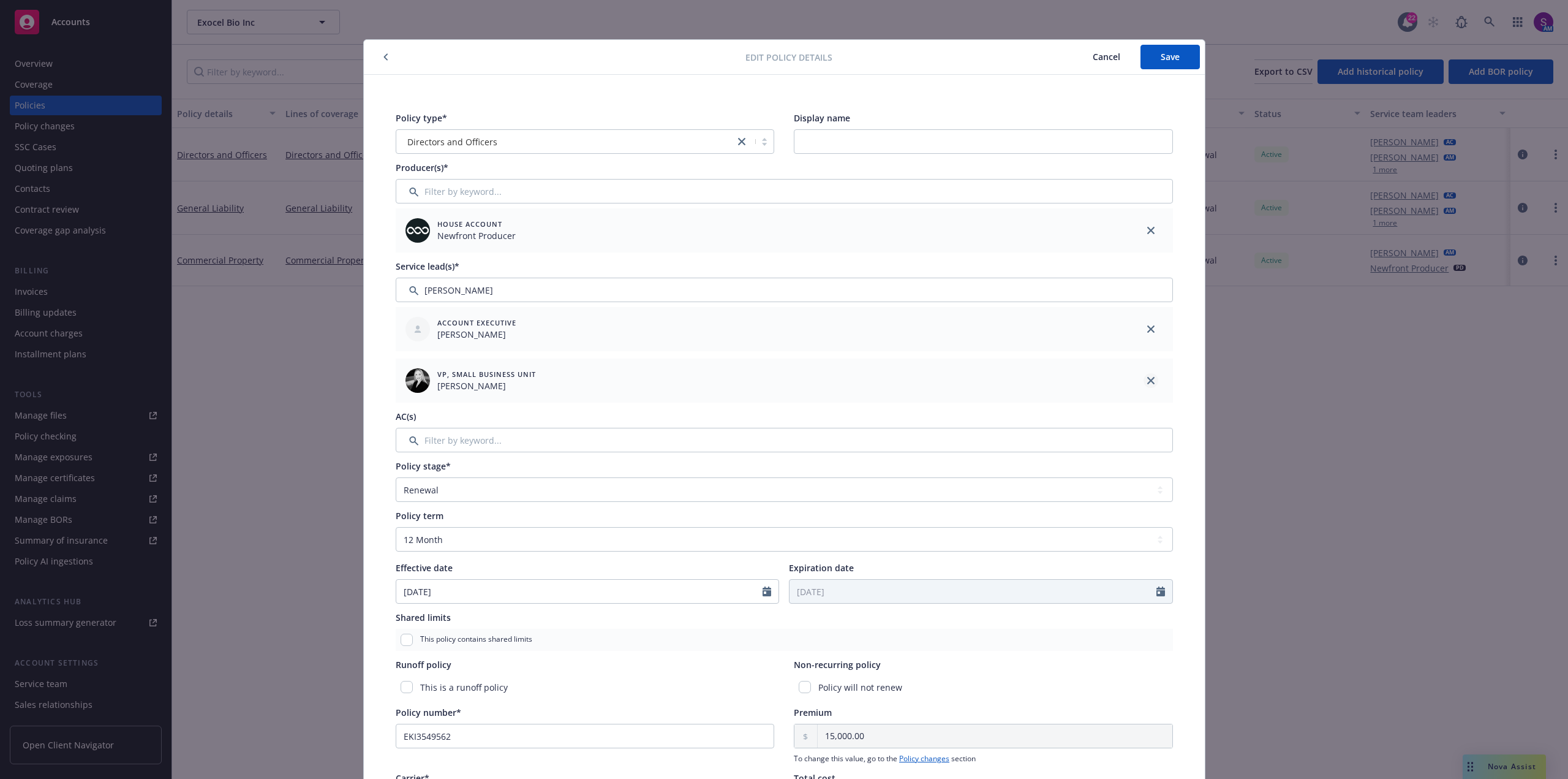
click at [1149, 383] on icon "close" at bounding box center [1150, 380] width 7 height 7
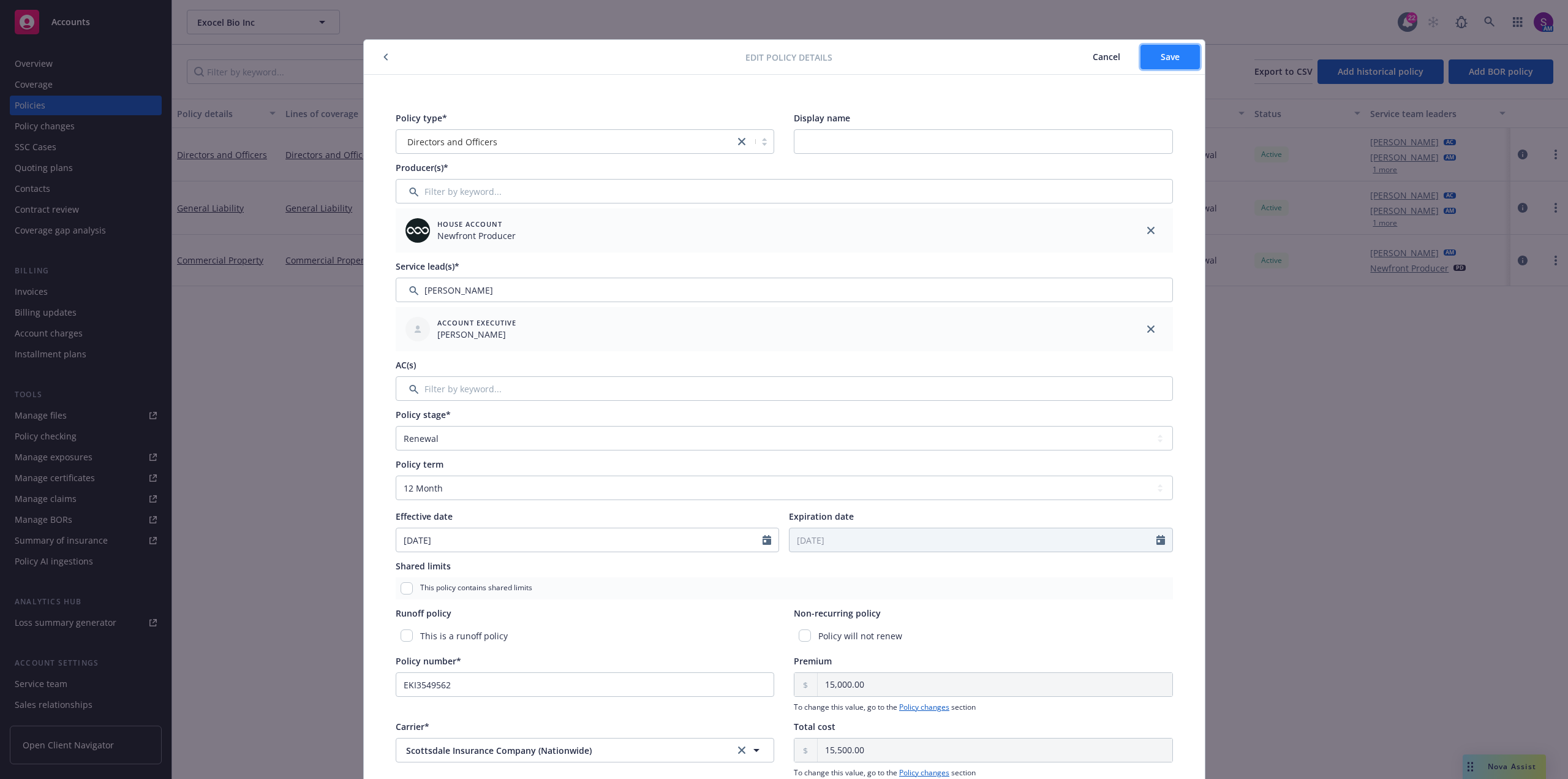
click at [1164, 55] on span "Save" at bounding box center [1170, 57] width 19 height 12
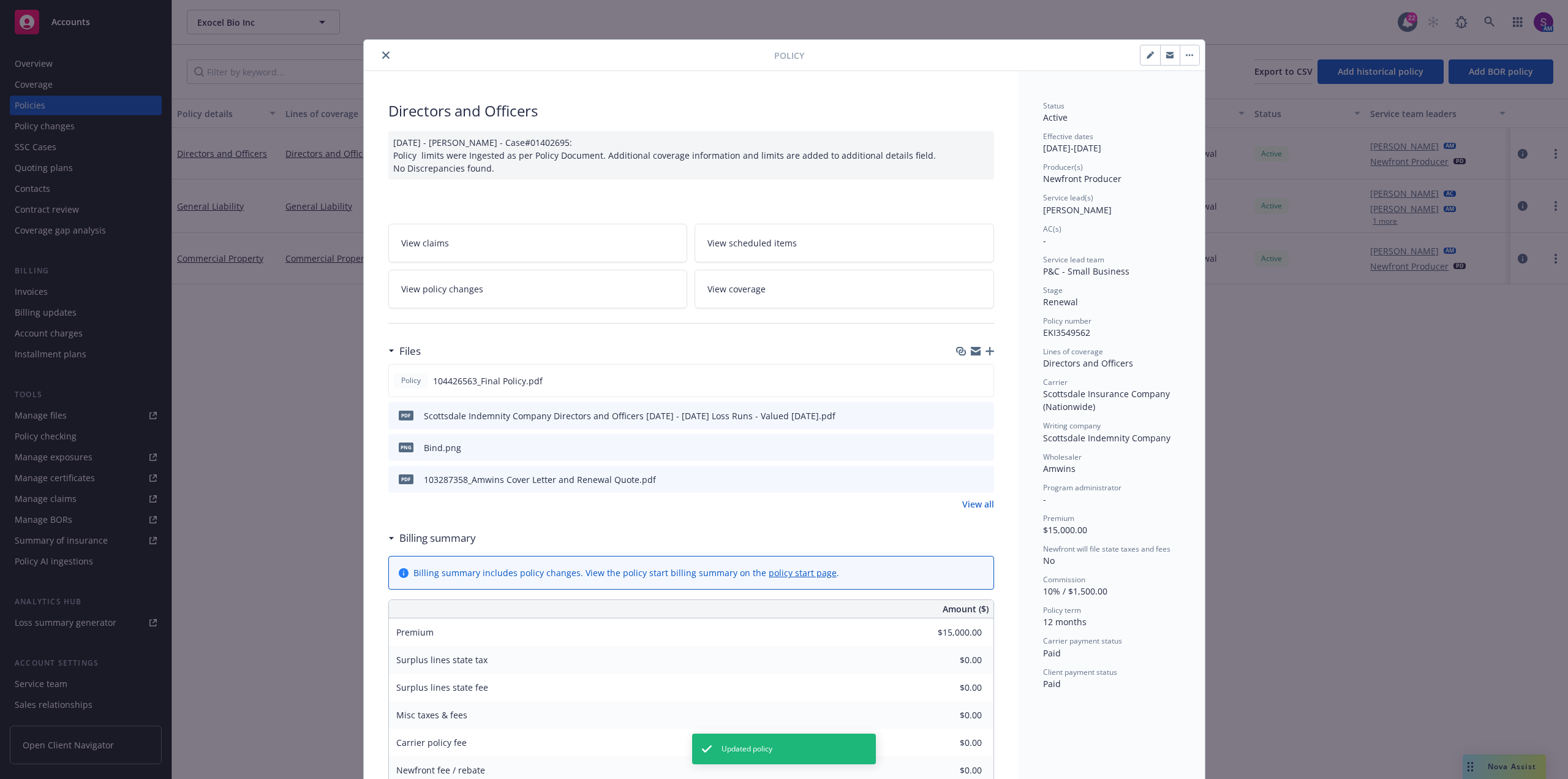
click at [382, 56] on icon "close" at bounding box center [386, 55] width 7 height 7
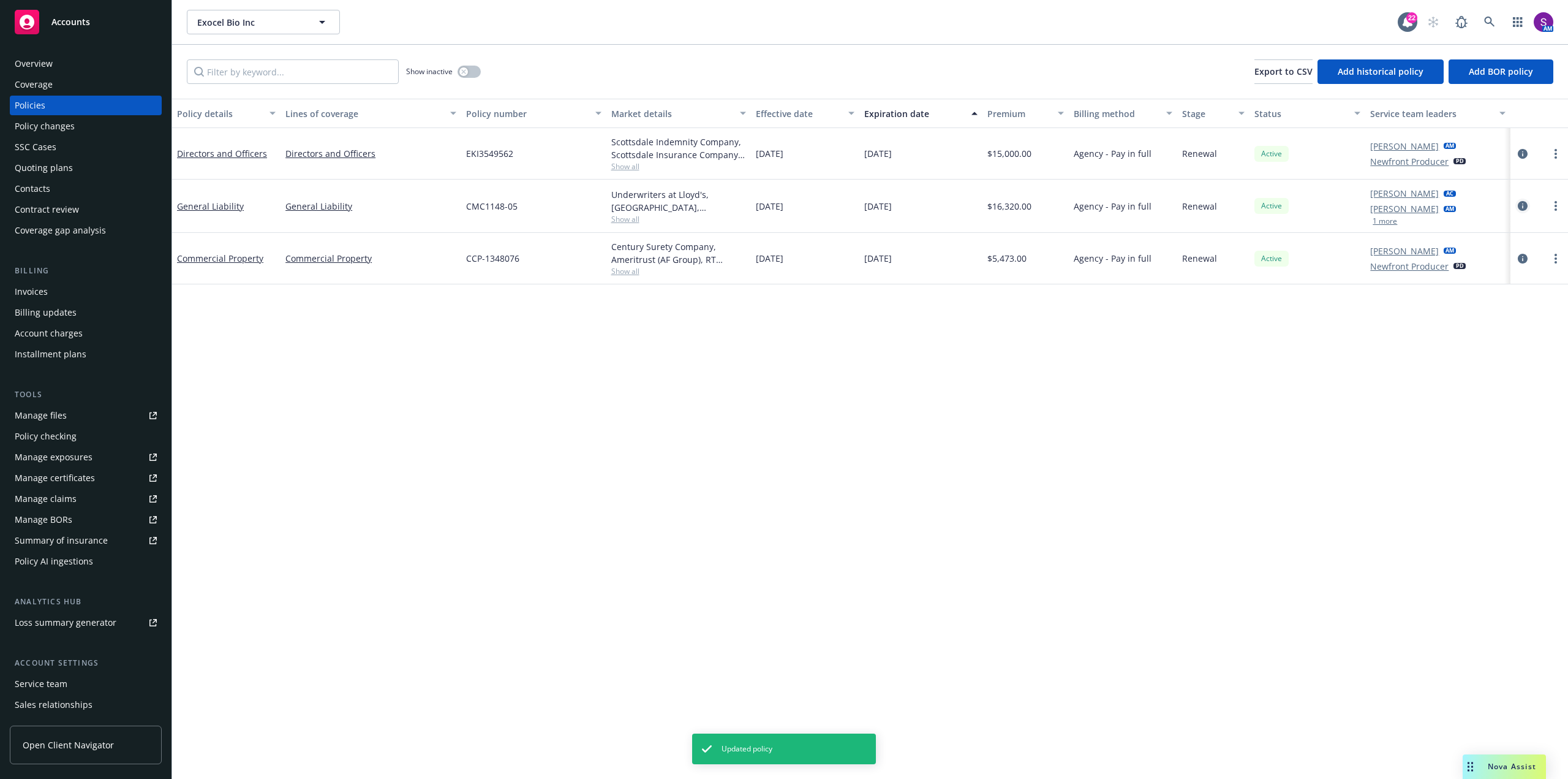
click at [1522, 208] on icon "circleInformation" at bounding box center [1522, 206] width 10 height 10
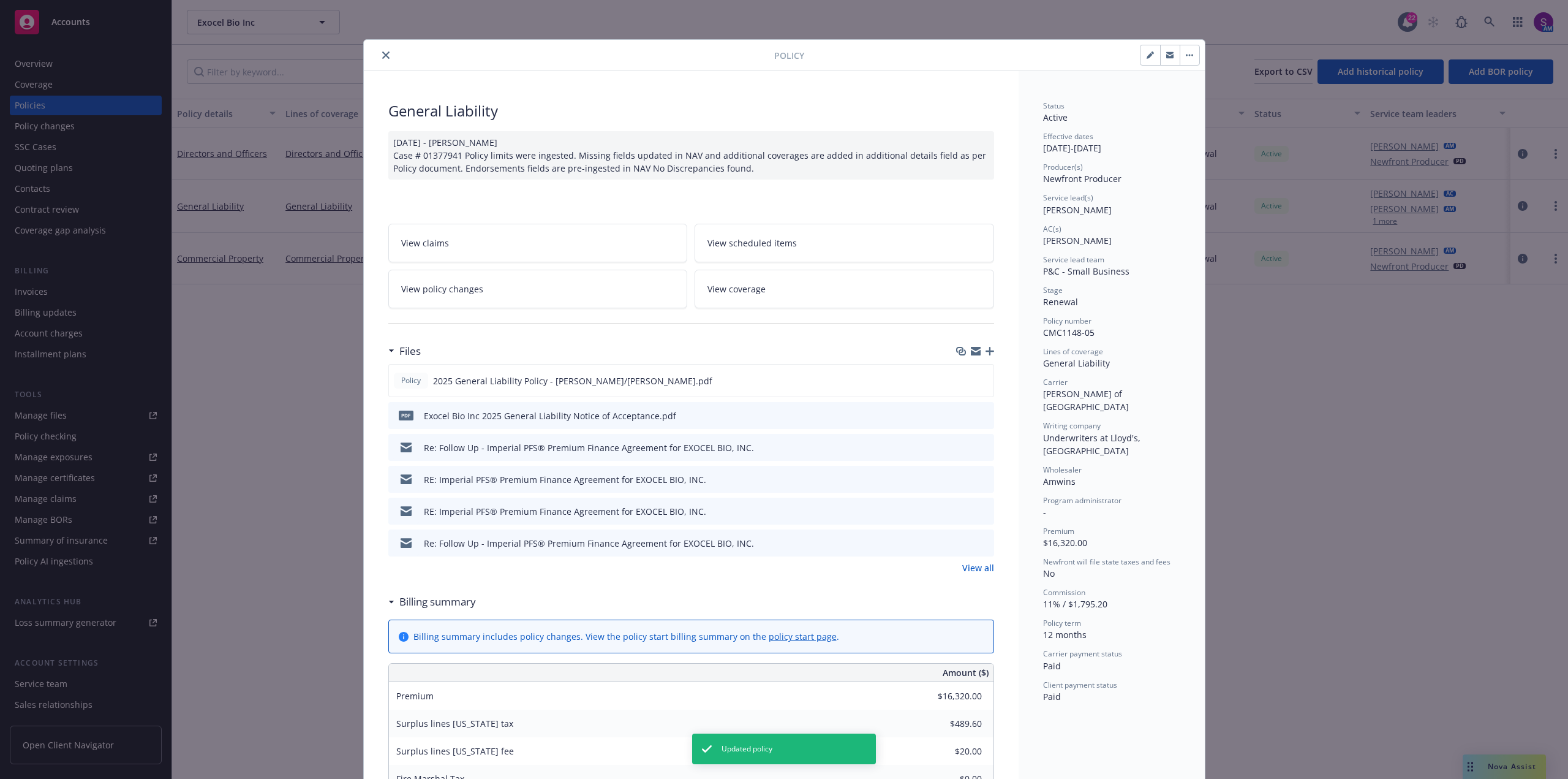
click at [1141, 60] on button "button" at bounding box center [1150, 55] width 20 height 20
select select "RENEWAL"
select select "12"
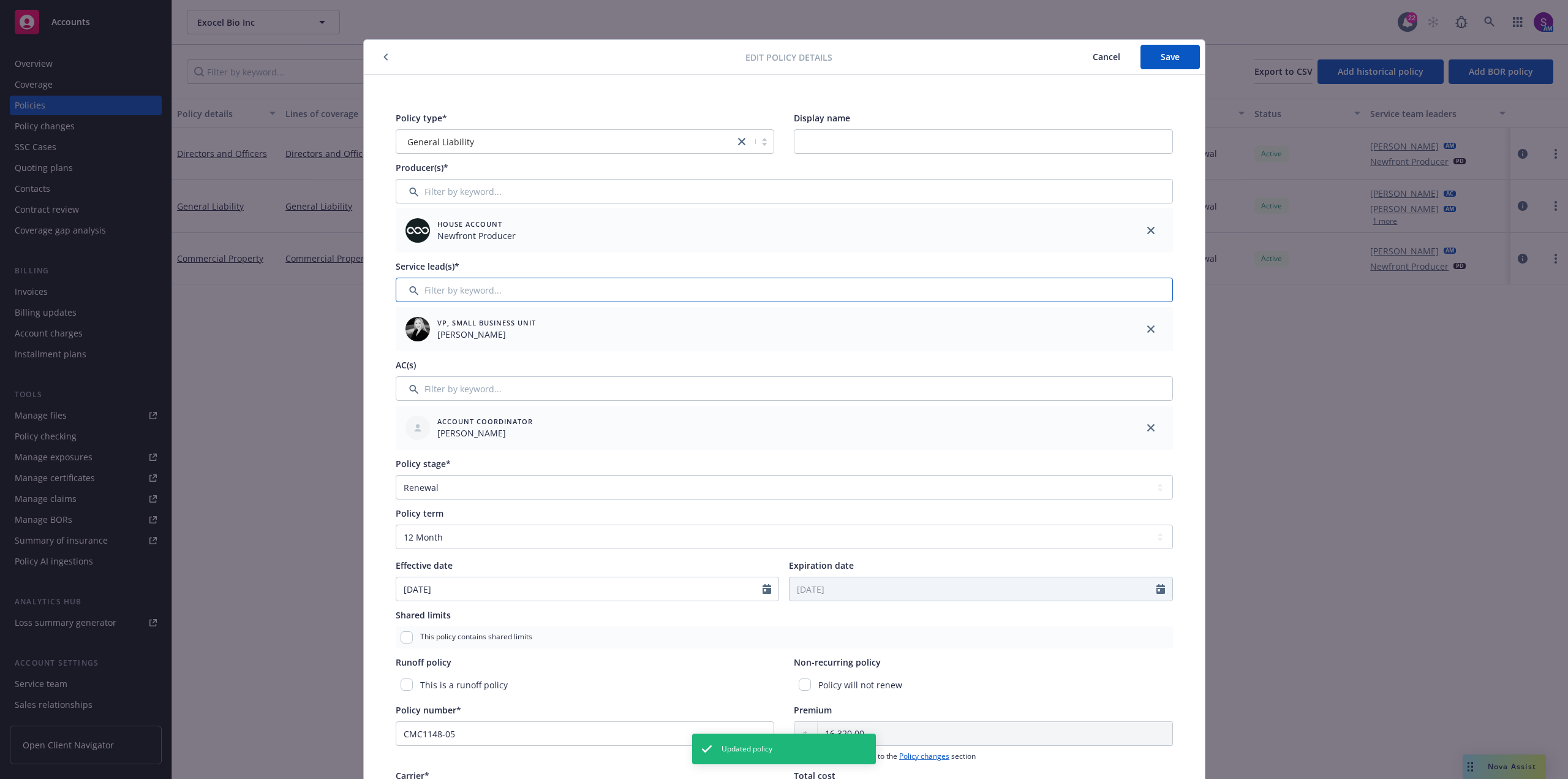
click at [449, 288] on input "Filter by keyword..." at bounding box center [784, 290] width 777 height 25
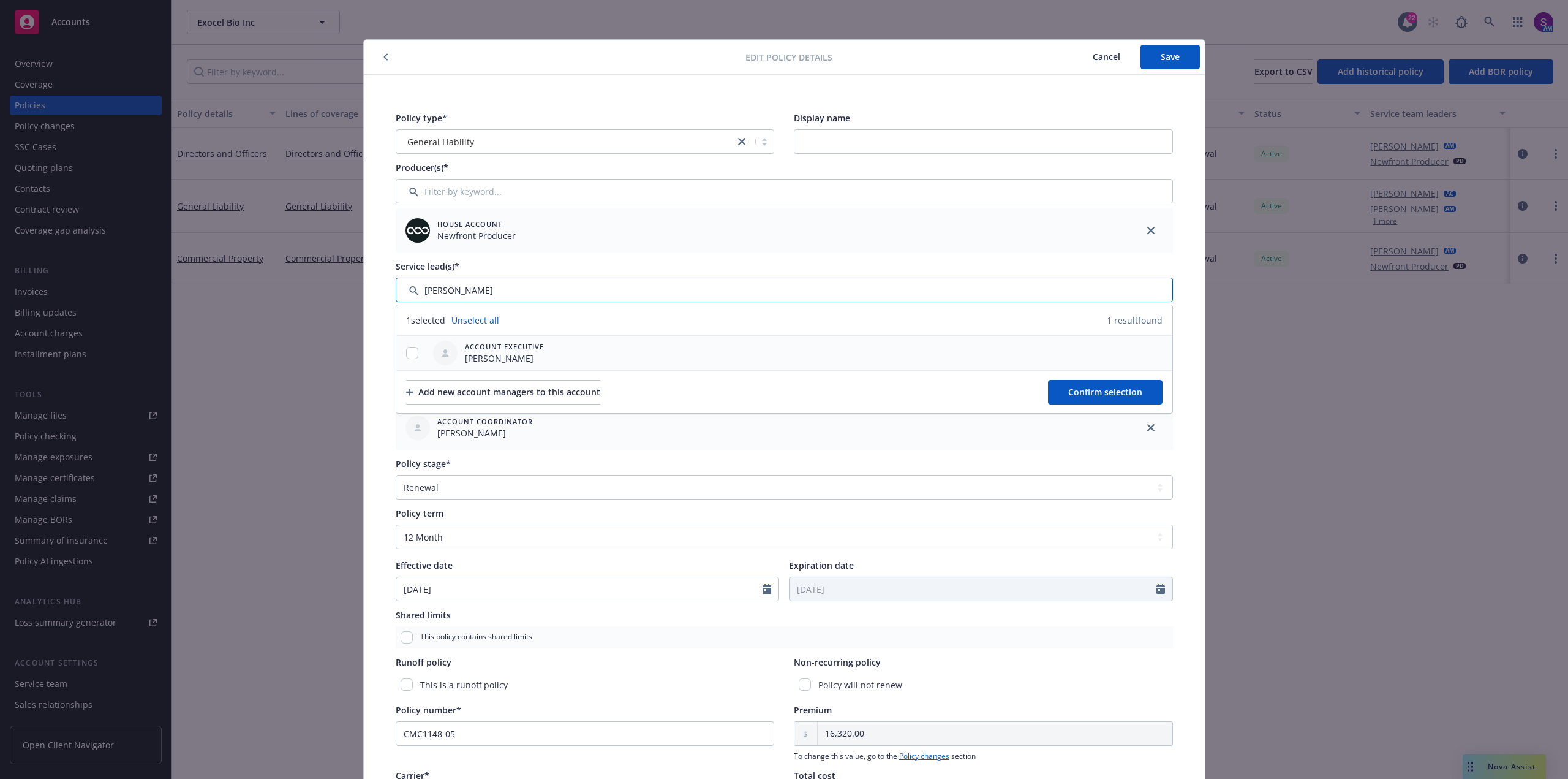
type input "[PERSON_NAME]"
click at [410, 353] on input "checkbox" at bounding box center [412, 353] width 12 height 12
checkbox input "true"
click at [1093, 388] on span "Confirm selection" at bounding box center [1105, 392] width 74 height 12
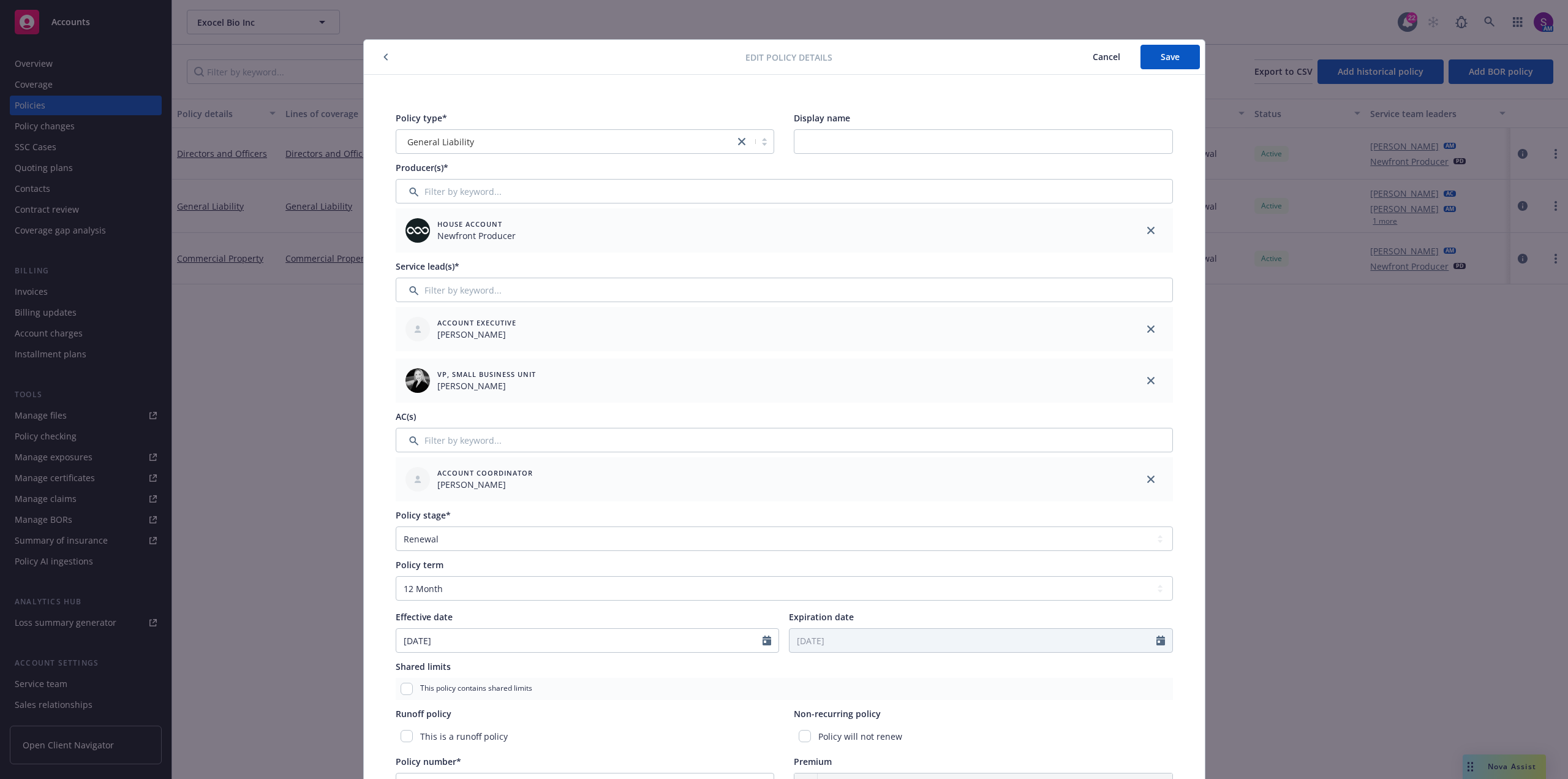
click at [1144, 372] on div at bounding box center [1150, 381] width 44 height 44
click at [1144, 376] on link "close" at bounding box center [1151, 381] width 15 height 15
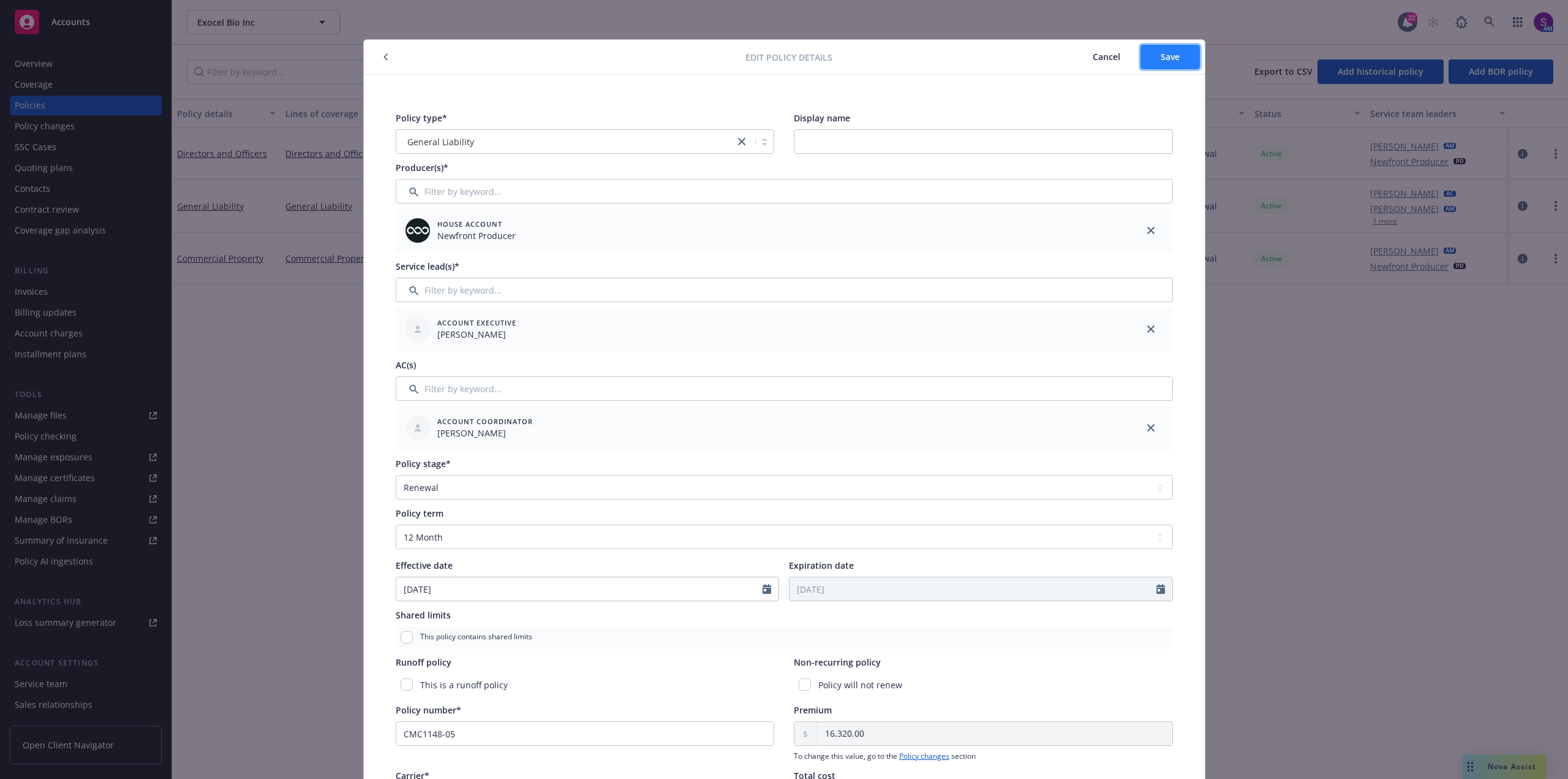
click at [1165, 64] on button "Save" at bounding box center [1170, 56] width 60 height 25
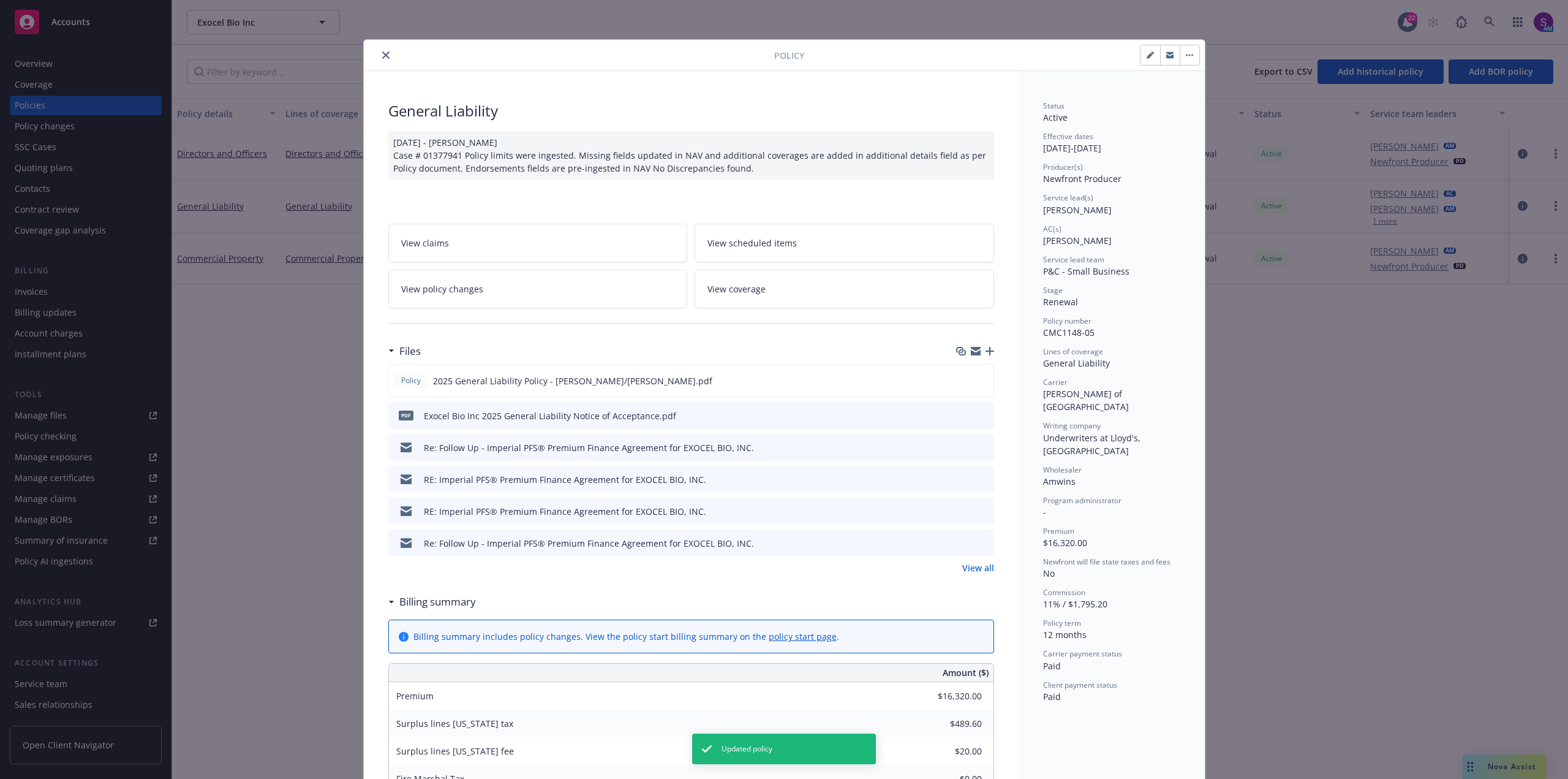
click at [378, 55] on button "close" at bounding box center [386, 55] width 15 height 15
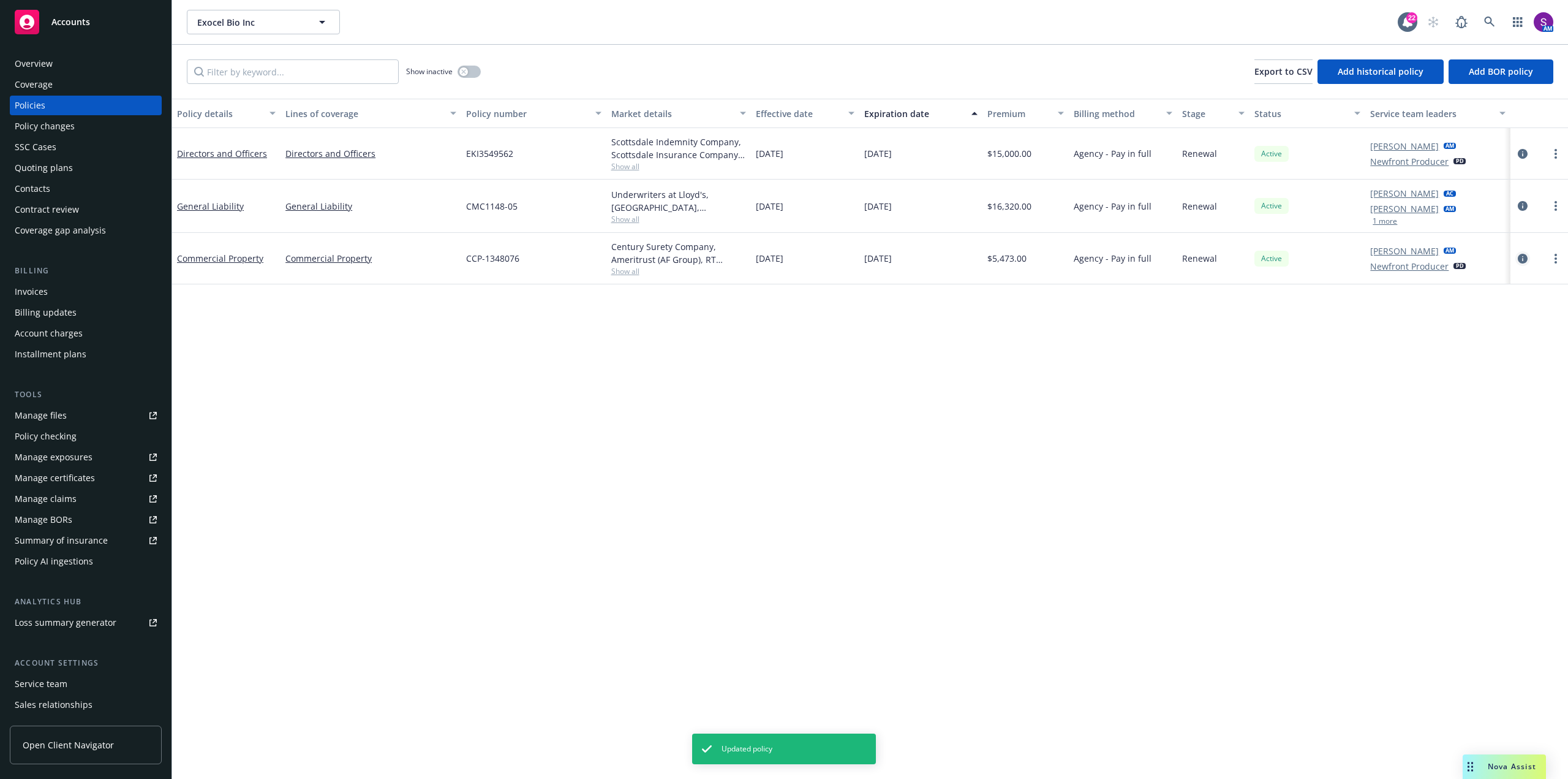
click at [1520, 255] on icon "circleInformation" at bounding box center [1522, 259] width 10 height 10
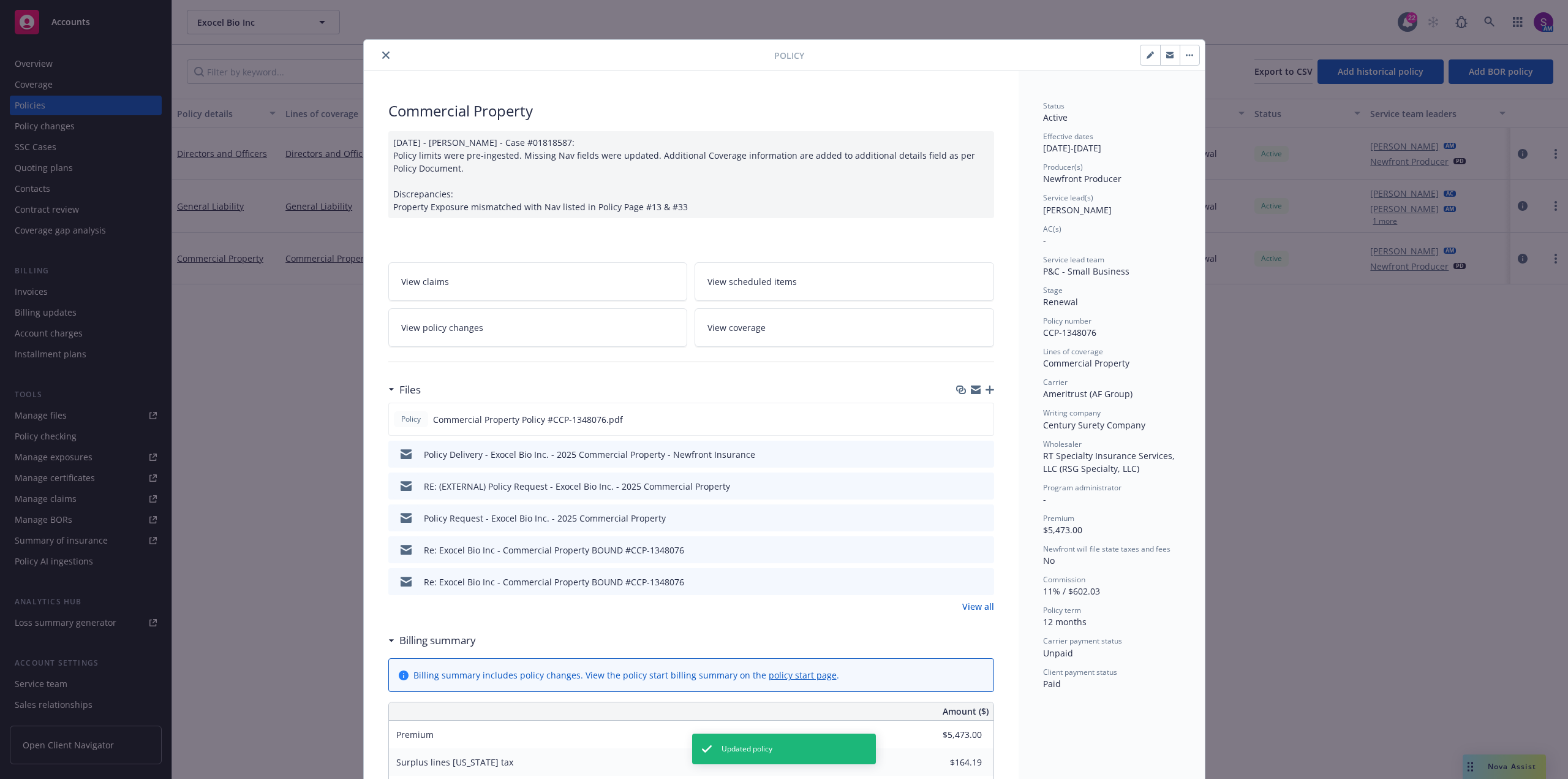
click at [1147, 57] on icon "button" at bounding box center [1149, 55] width 6 height 6
select select "RENEWAL"
select select "12"
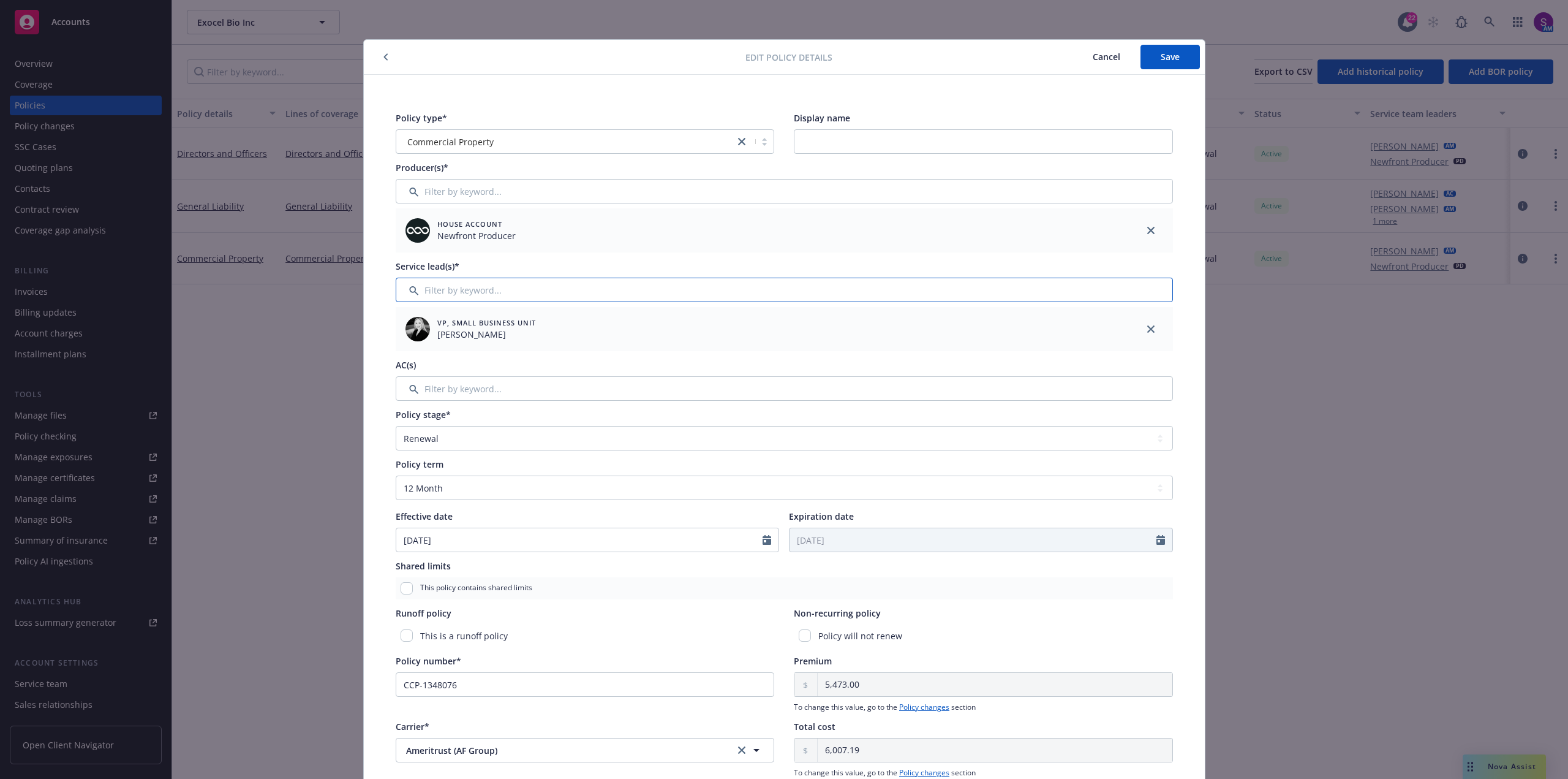
click at [458, 287] on input "Filter by keyword..." at bounding box center [784, 290] width 777 height 25
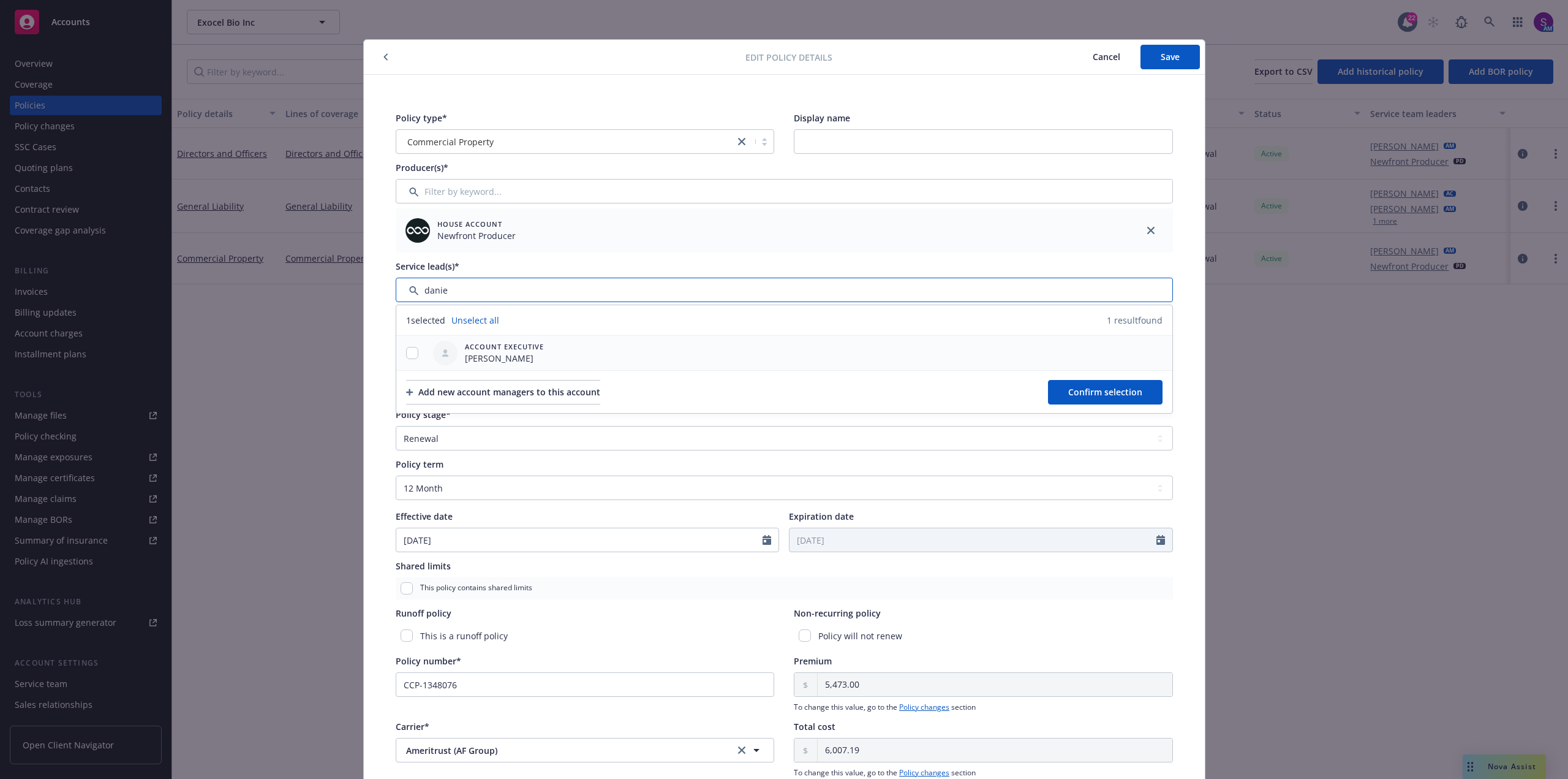
type input "danie"
click at [406, 349] on input "checkbox" at bounding box center [412, 353] width 12 height 12
checkbox input "true"
click at [1079, 393] on span "Confirm selection" at bounding box center [1105, 392] width 74 height 12
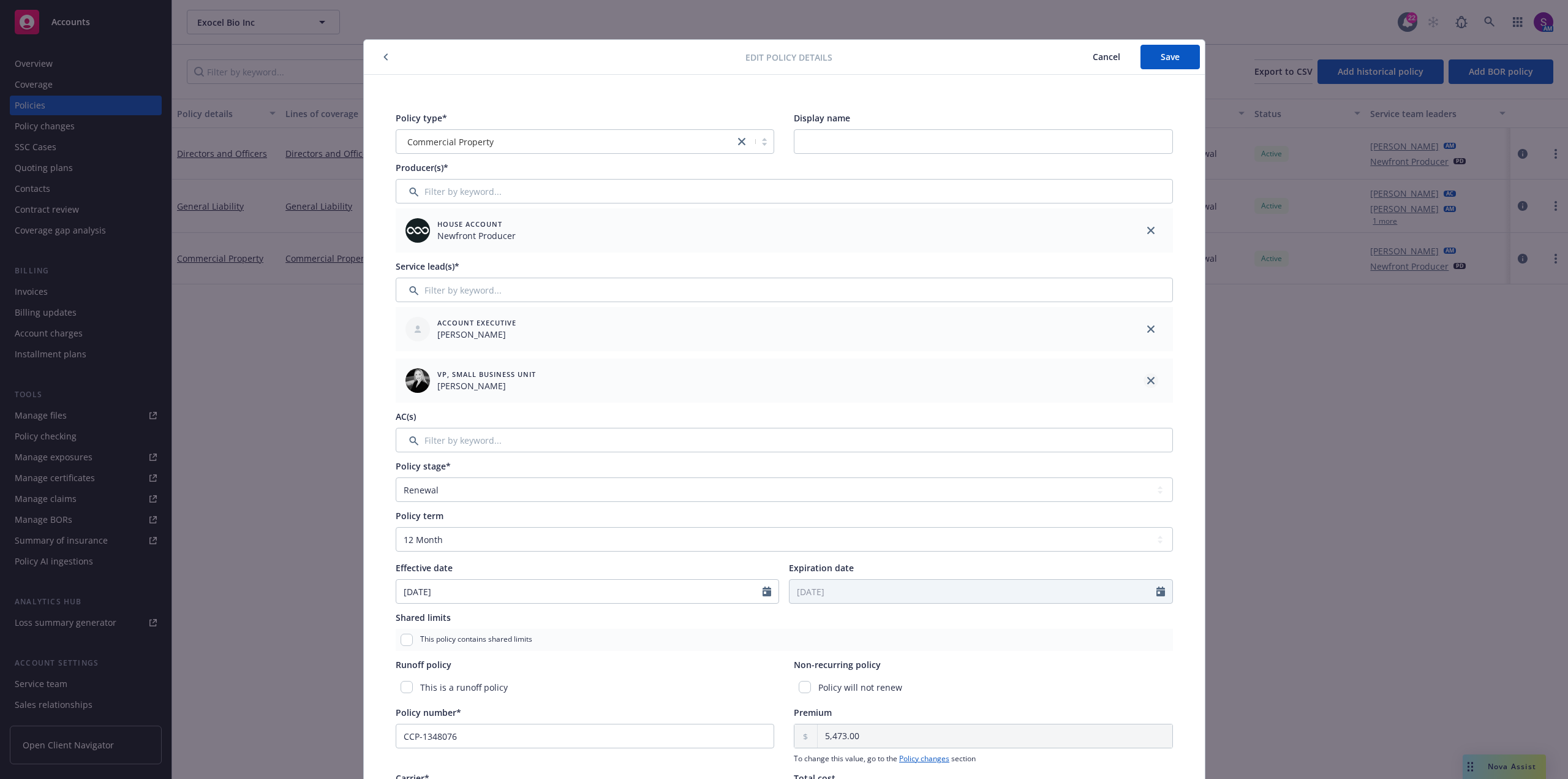
click at [1147, 379] on icon "close" at bounding box center [1150, 380] width 7 height 7
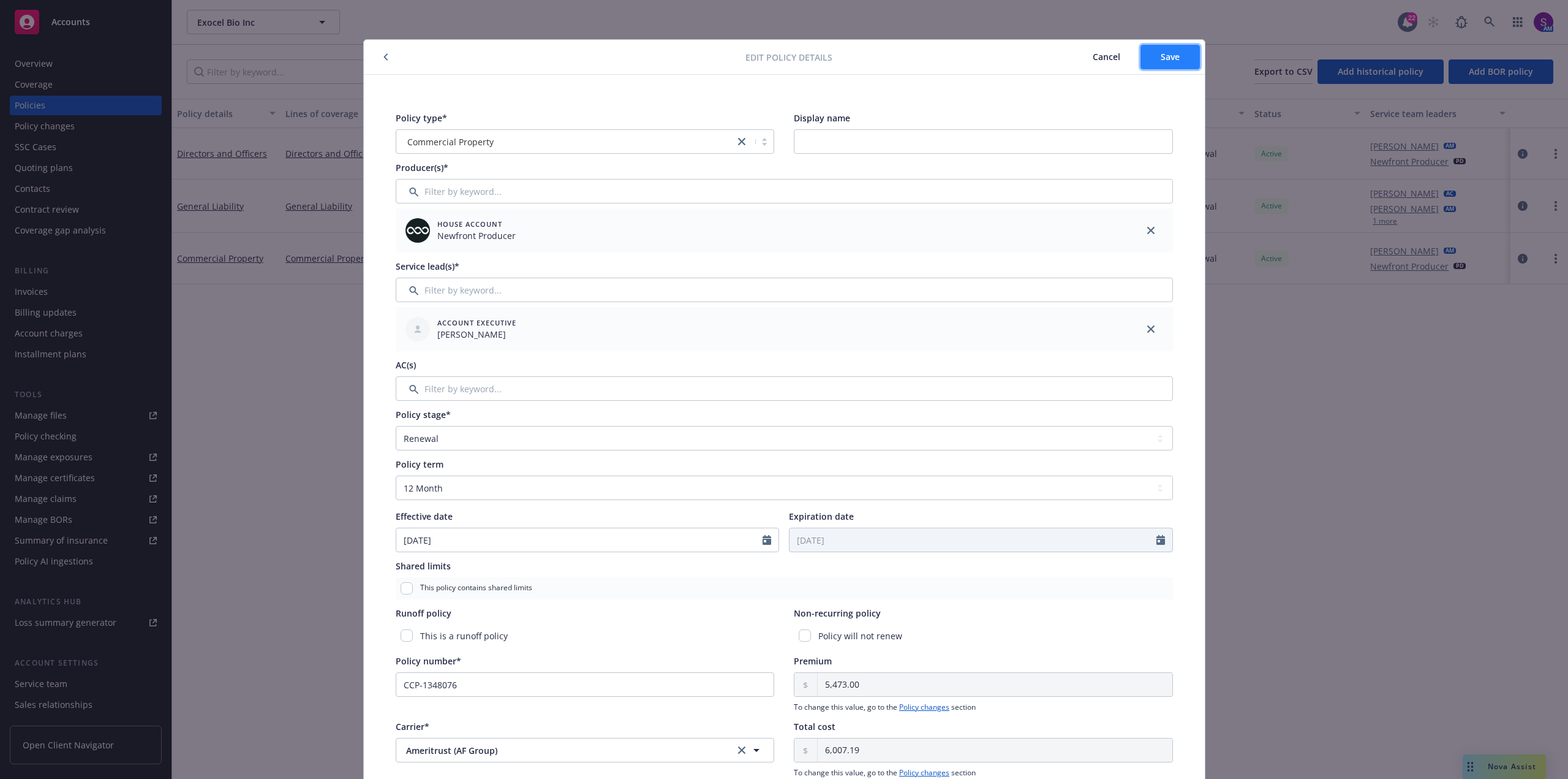
click at [1167, 61] on span "Save" at bounding box center [1170, 57] width 19 height 12
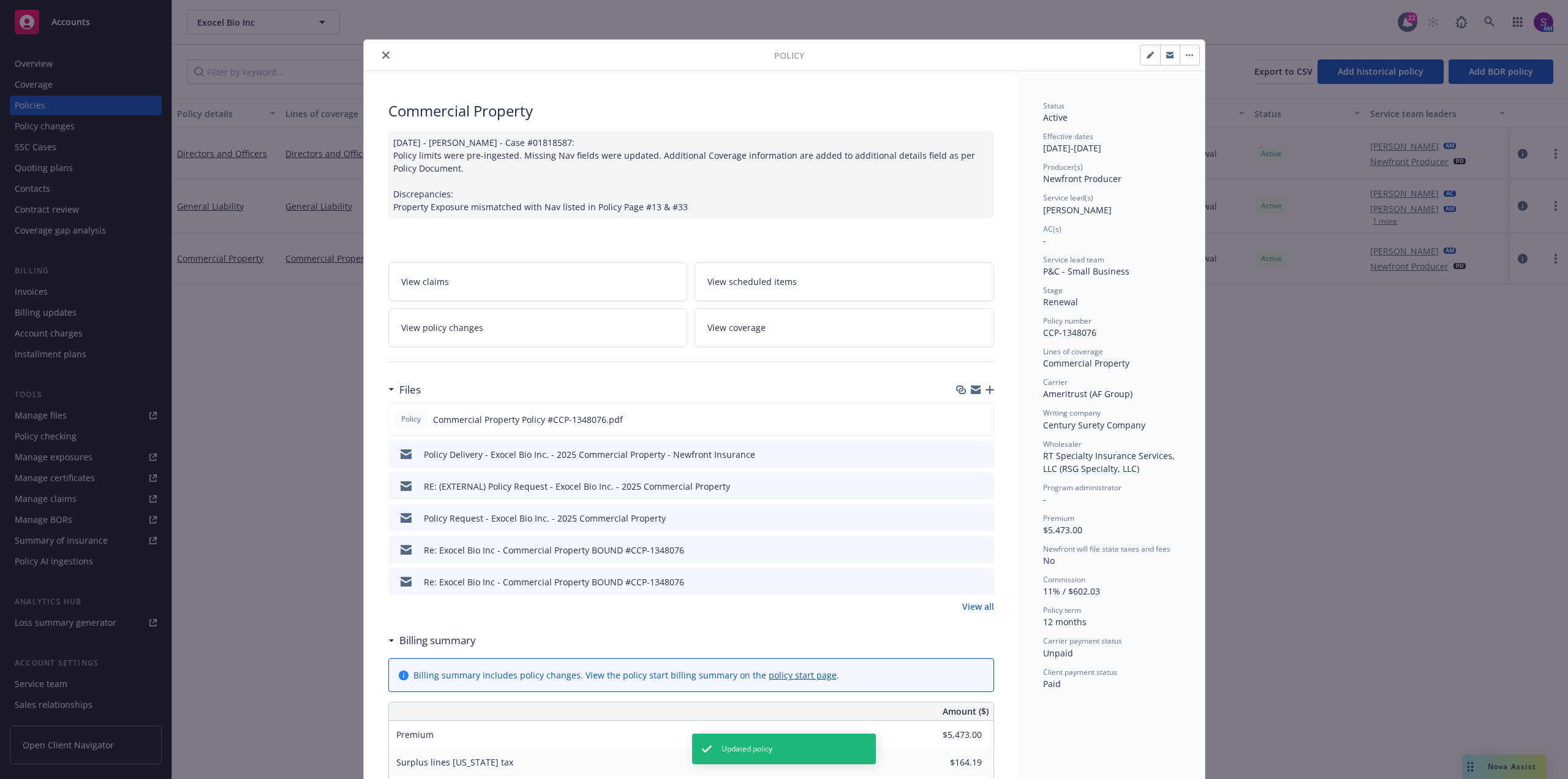
click at [378, 54] on button "close" at bounding box center [386, 55] width 15 height 15
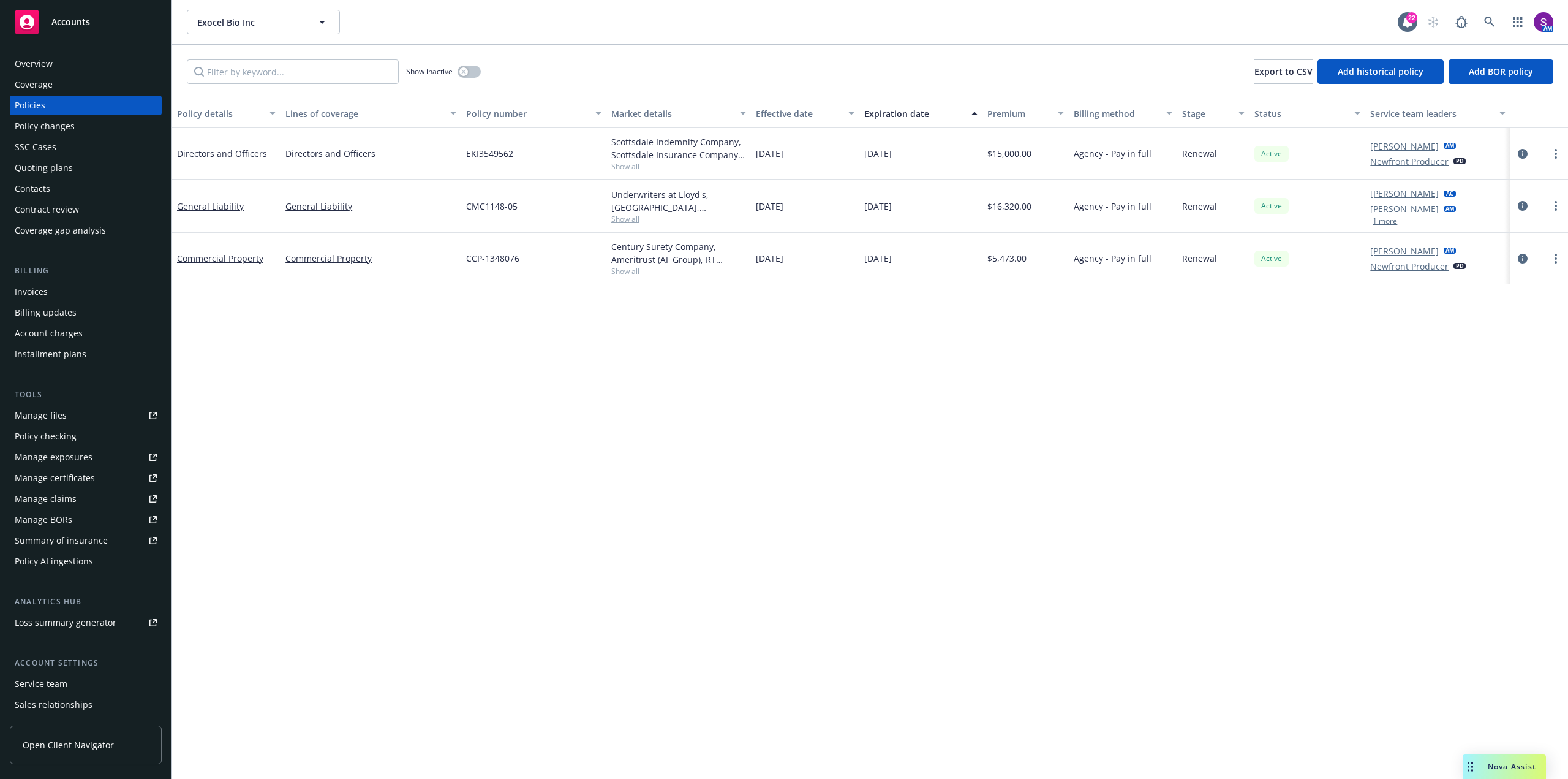
click at [1496, 771] on span "Nova Assist" at bounding box center [1512, 766] width 48 height 11
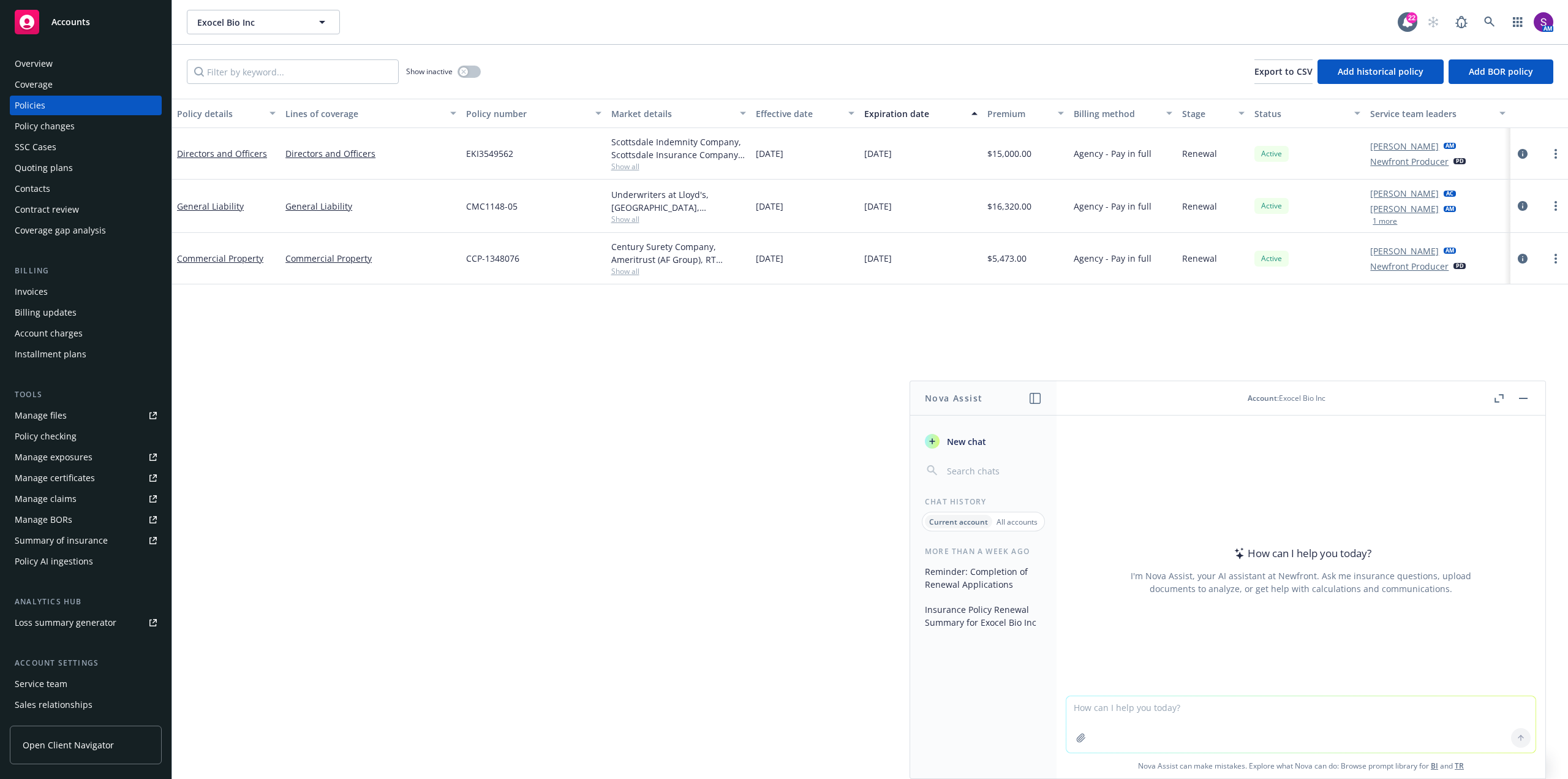
click at [1112, 713] on textarea at bounding box center [1301, 724] width 469 height 56
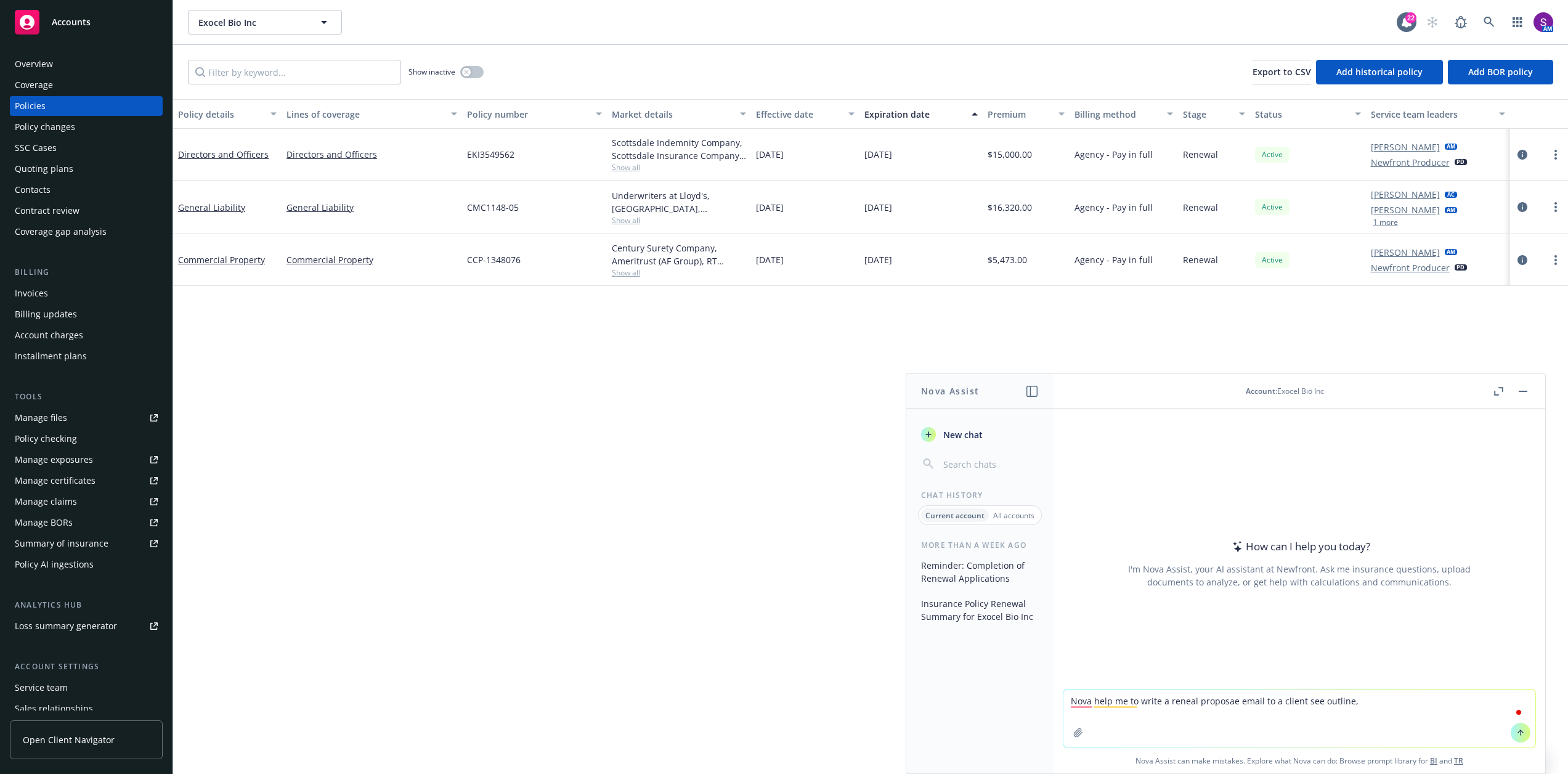
paste textarea "Hello, I hope this email finds you well! We are pleased to present you with a r…"
type textarea "Lore ipsu do si ametc a elitse doeiusmo tempo in u labore etd magnaal, Enima, M…"
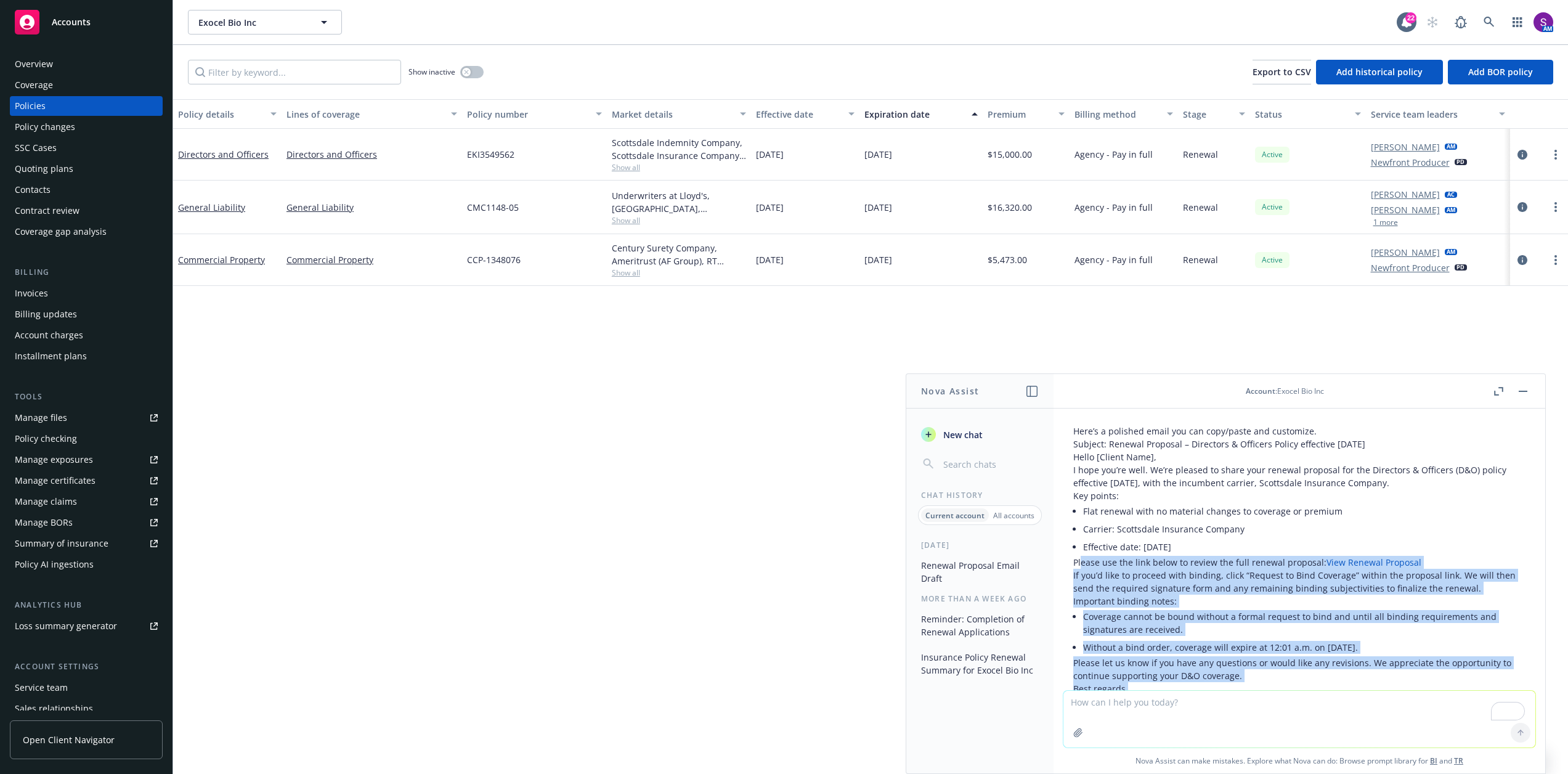
scroll to position [130, 0]
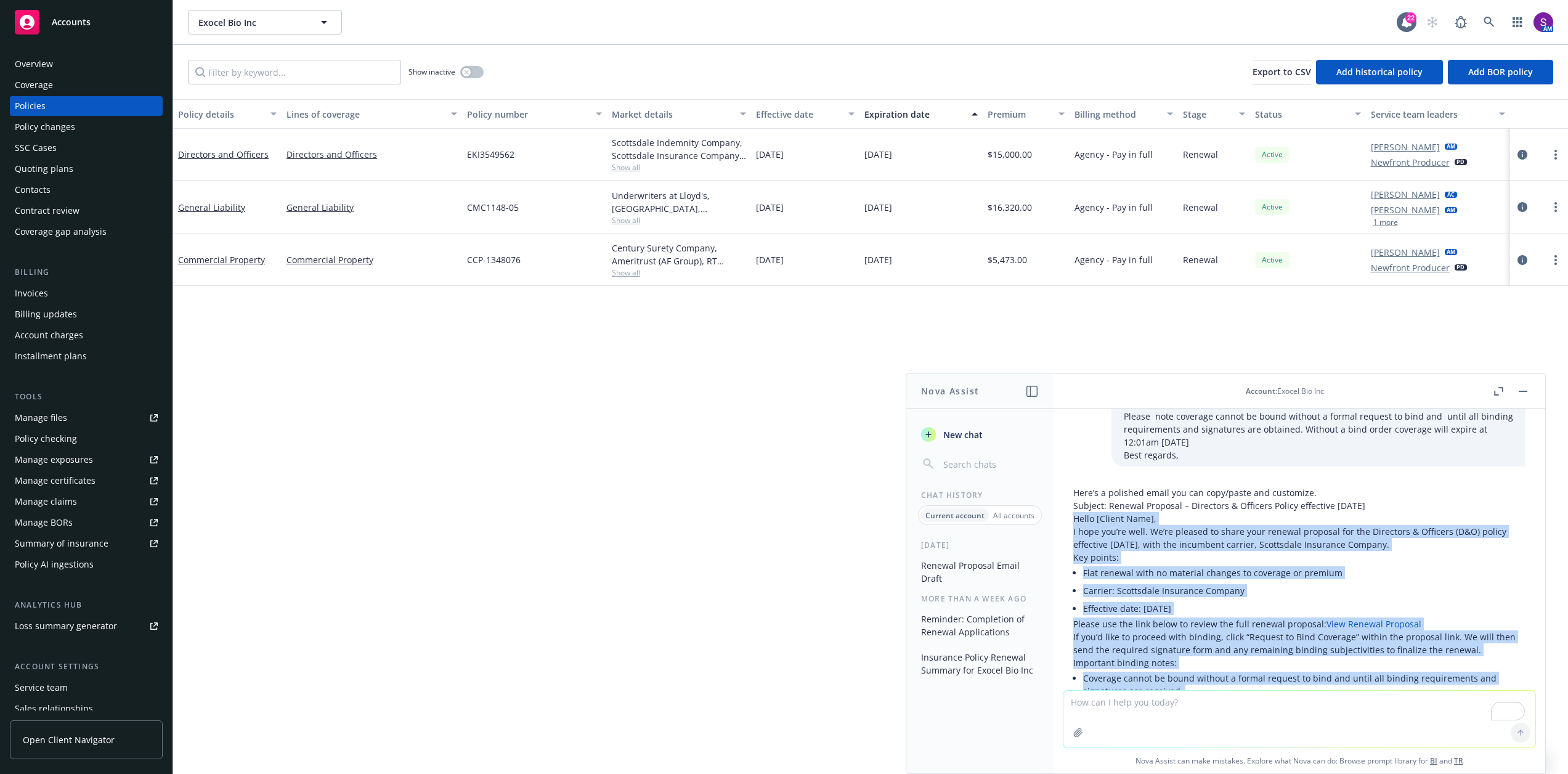
drag, startPoint x: 1127, startPoint y: 615, endPoint x: 1074, endPoint y: 509, distance: 118.5
click at [1074, 509] on div "Here’s a polished email you can copy/paste and customize. Subject: Renewal Prop…" at bounding box center [1299, 627] width 452 height 283
copy div "Lorem [Ipsumd Sita], C adip eli’se doei. Te’in utlabor et dolor magn aliquae ad…"
click at [1524, 386] on button "button" at bounding box center [1523, 391] width 15 height 15
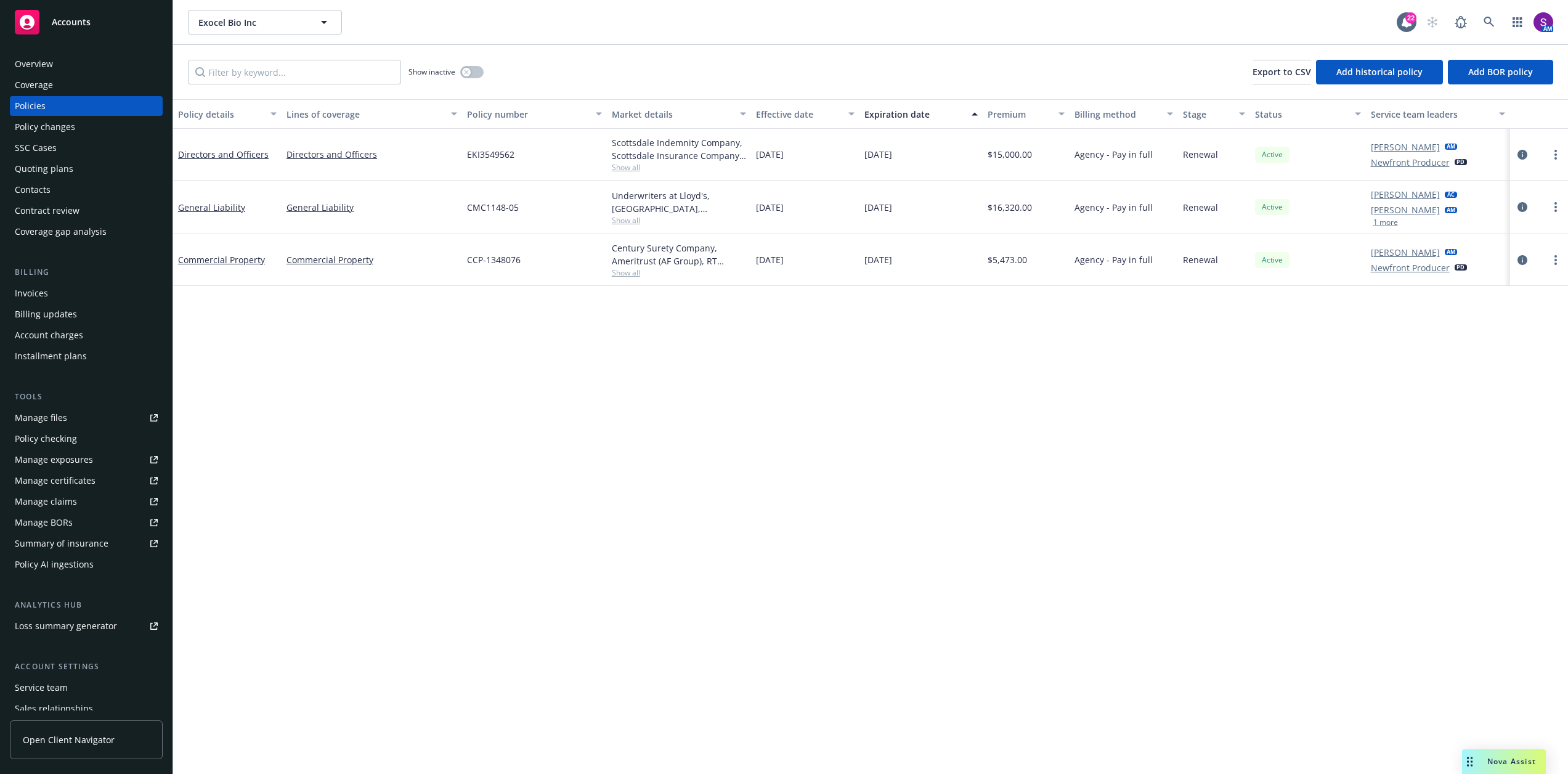
click at [54, 58] on div "Overview" at bounding box center [86, 64] width 143 height 20
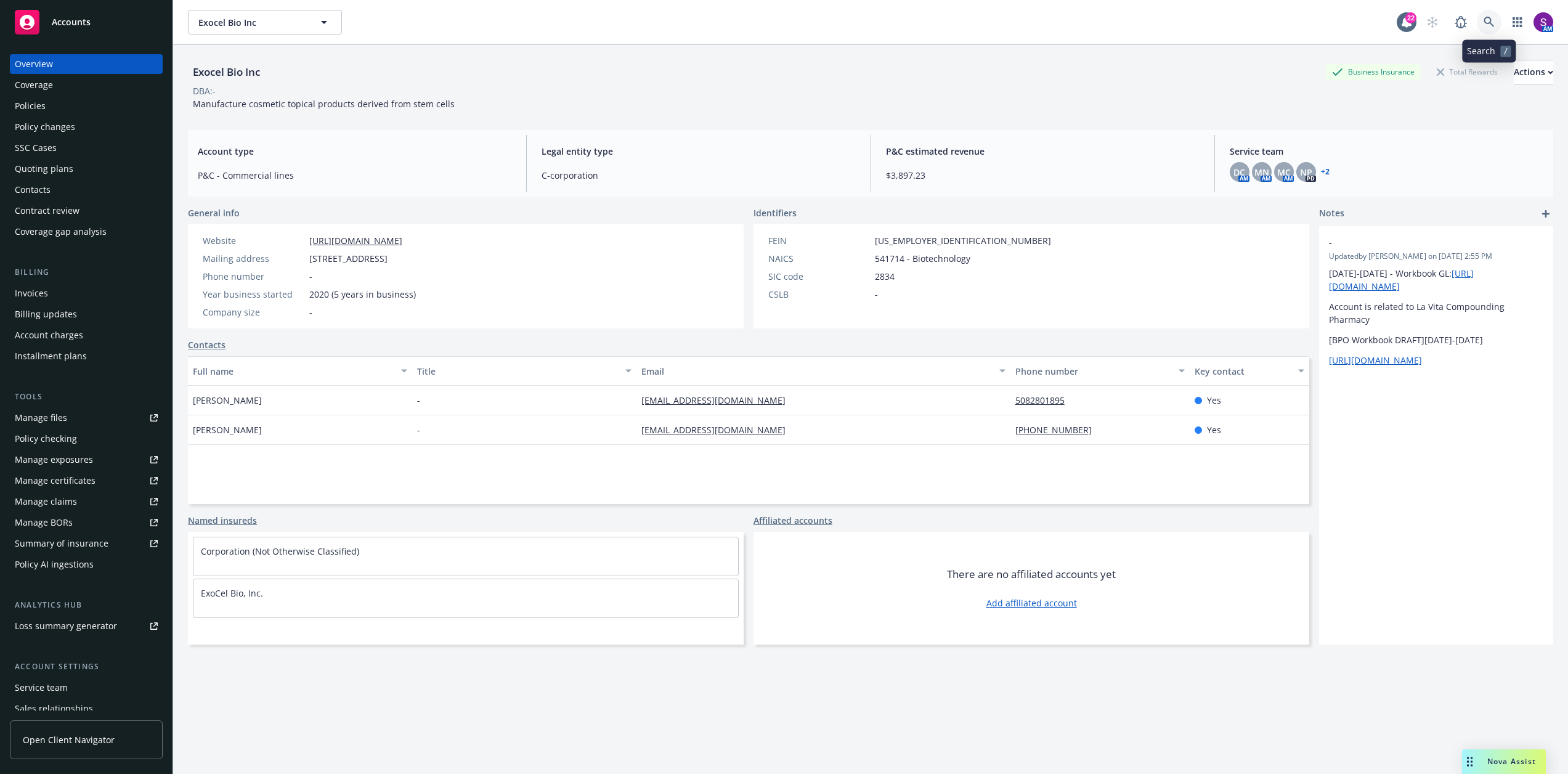
click at [1498, 19] on link at bounding box center [1489, 22] width 25 height 25
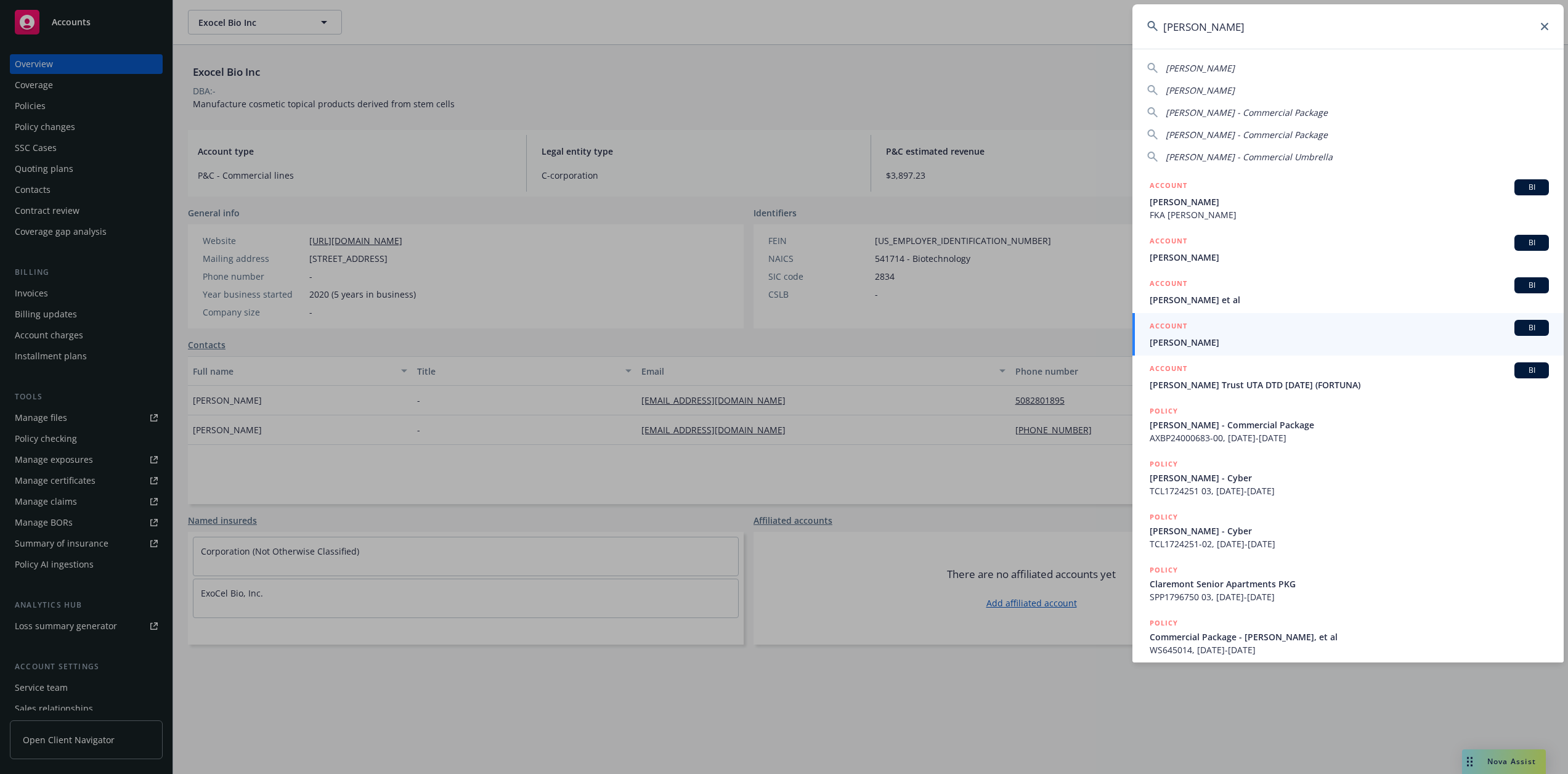
click at [1211, 65] on span "[PERSON_NAME]" at bounding box center [1201, 68] width 69 height 12
type input "[PERSON_NAME]"
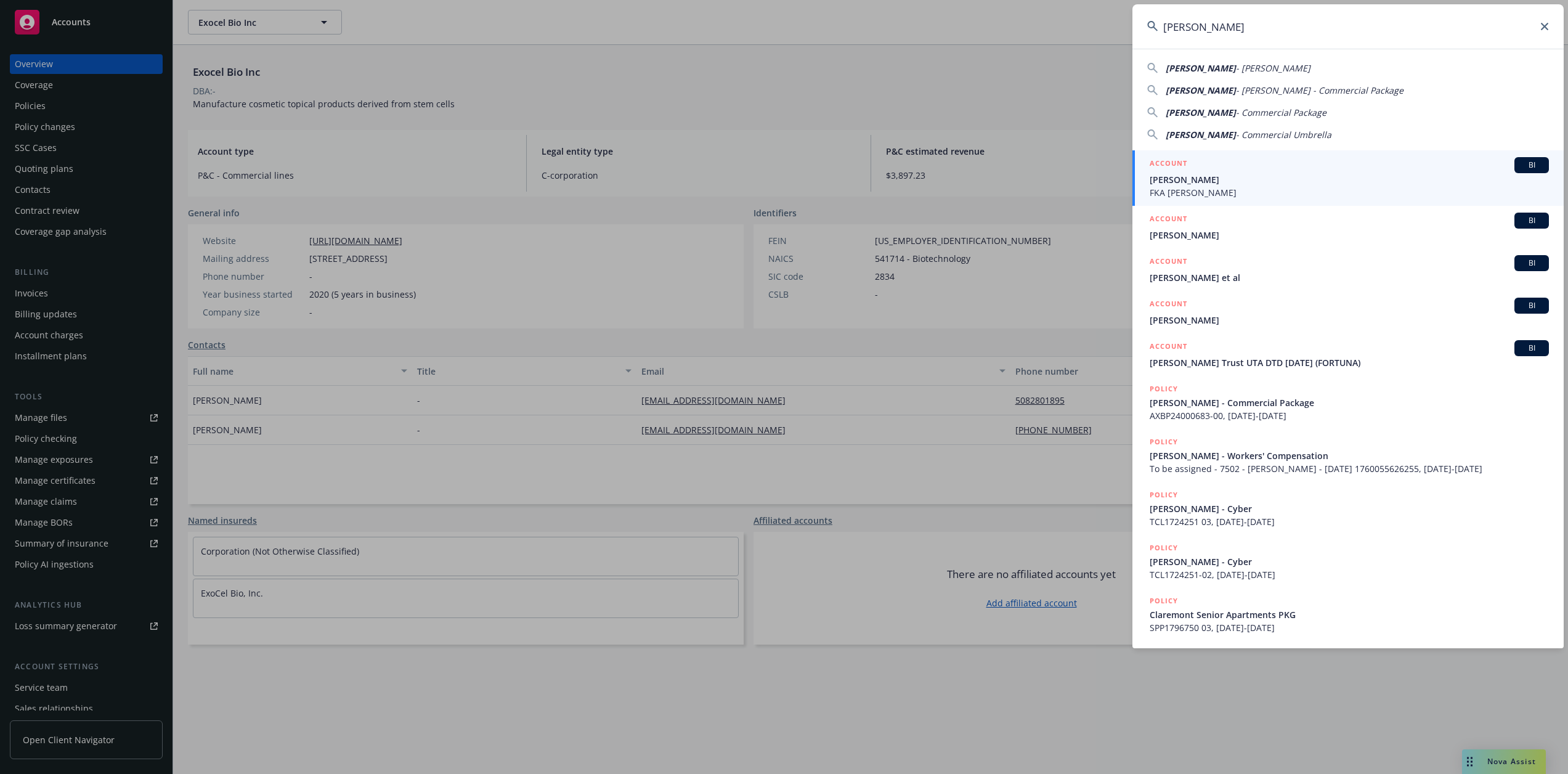
click at [1227, 194] on span "FKA [PERSON_NAME]" at bounding box center [1349, 192] width 399 height 13
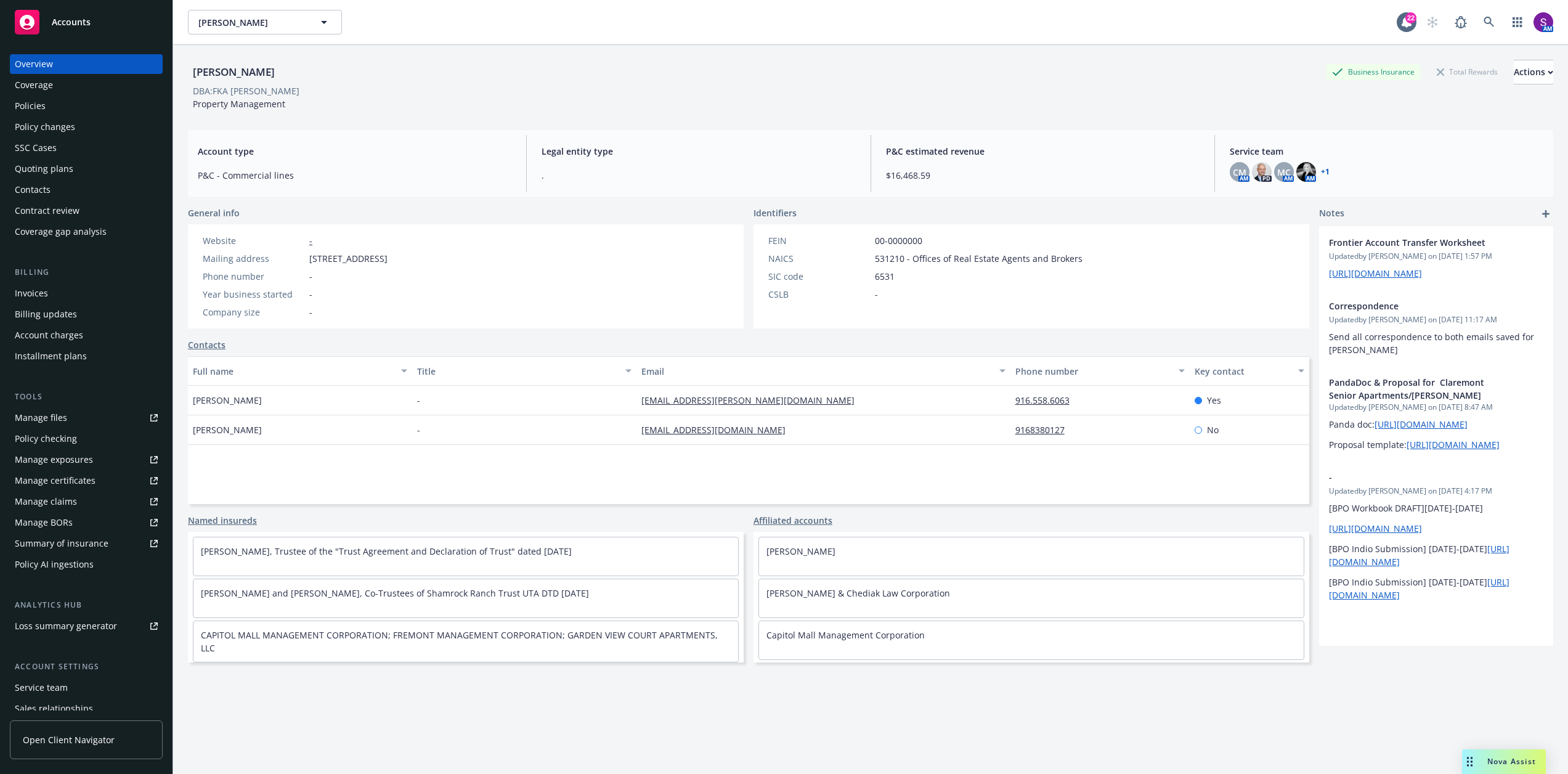
click at [39, 101] on div "Policies" at bounding box center [30, 106] width 31 height 20
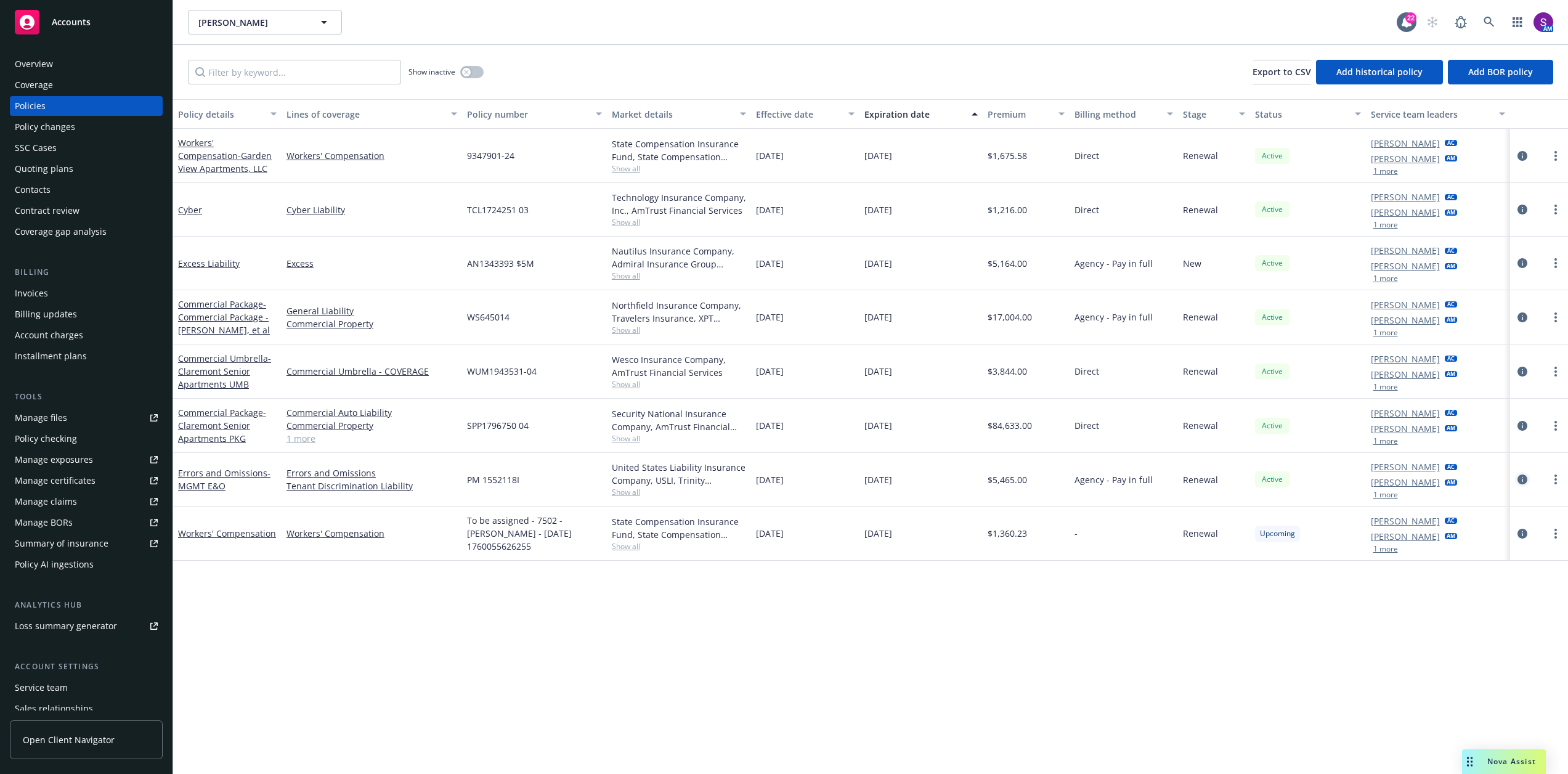
click at [1527, 481] on icon "circleInformation" at bounding box center [1522, 479] width 10 height 10
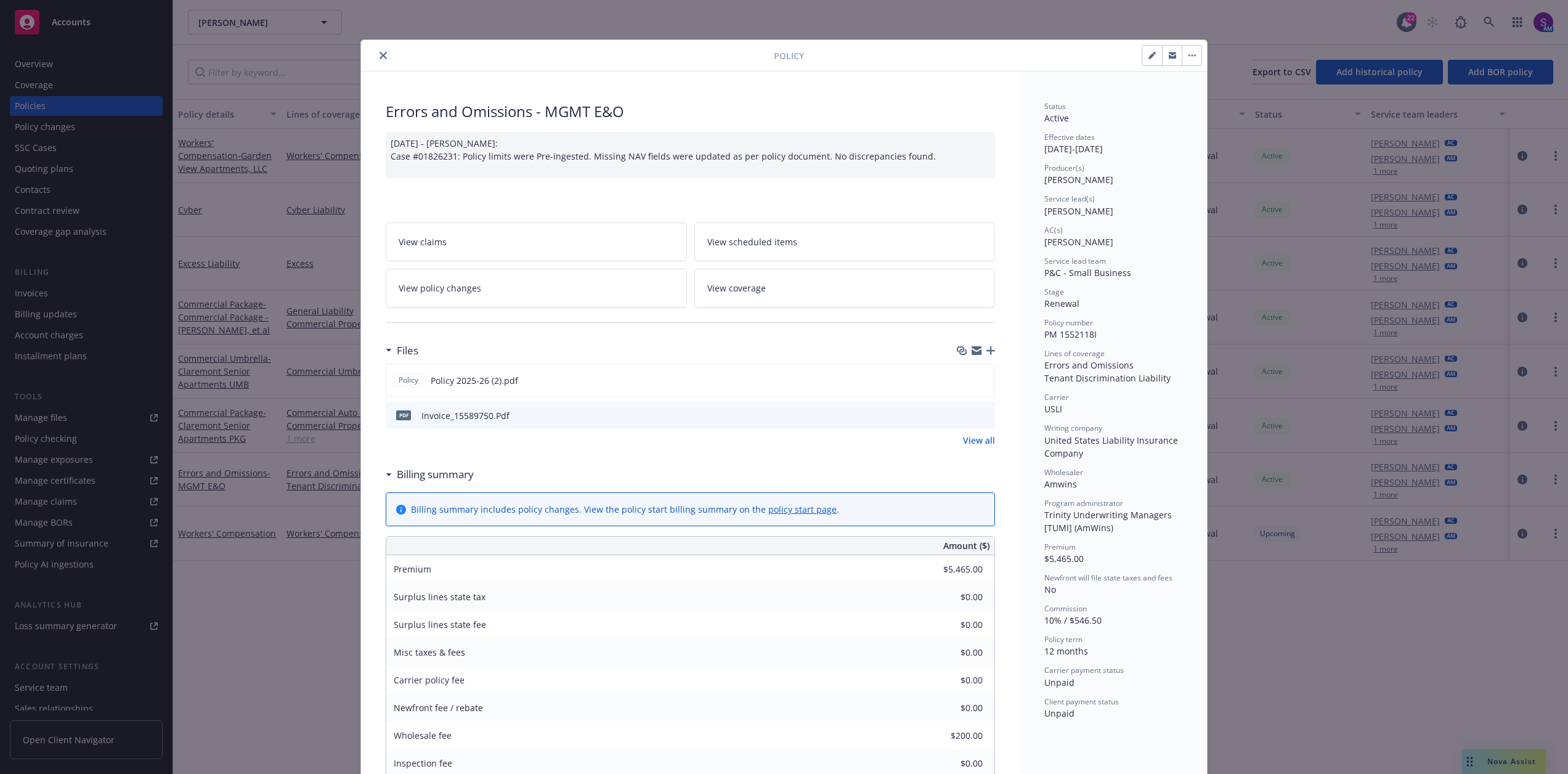
click at [382, 56] on icon "close" at bounding box center [383, 55] width 7 height 7
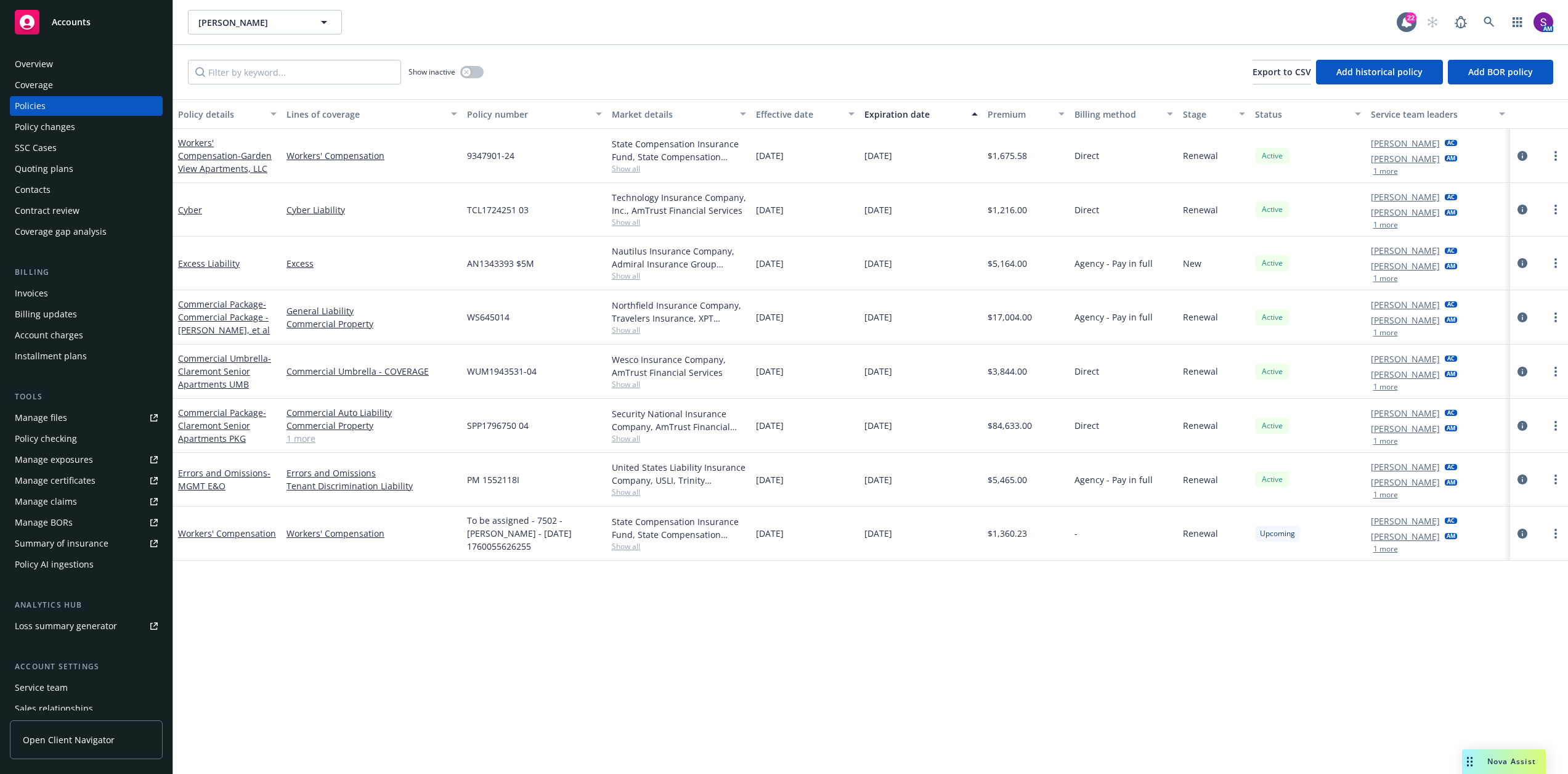
click at [68, 169] on div "Quoting plans" at bounding box center [44, 169] width 59 height 20
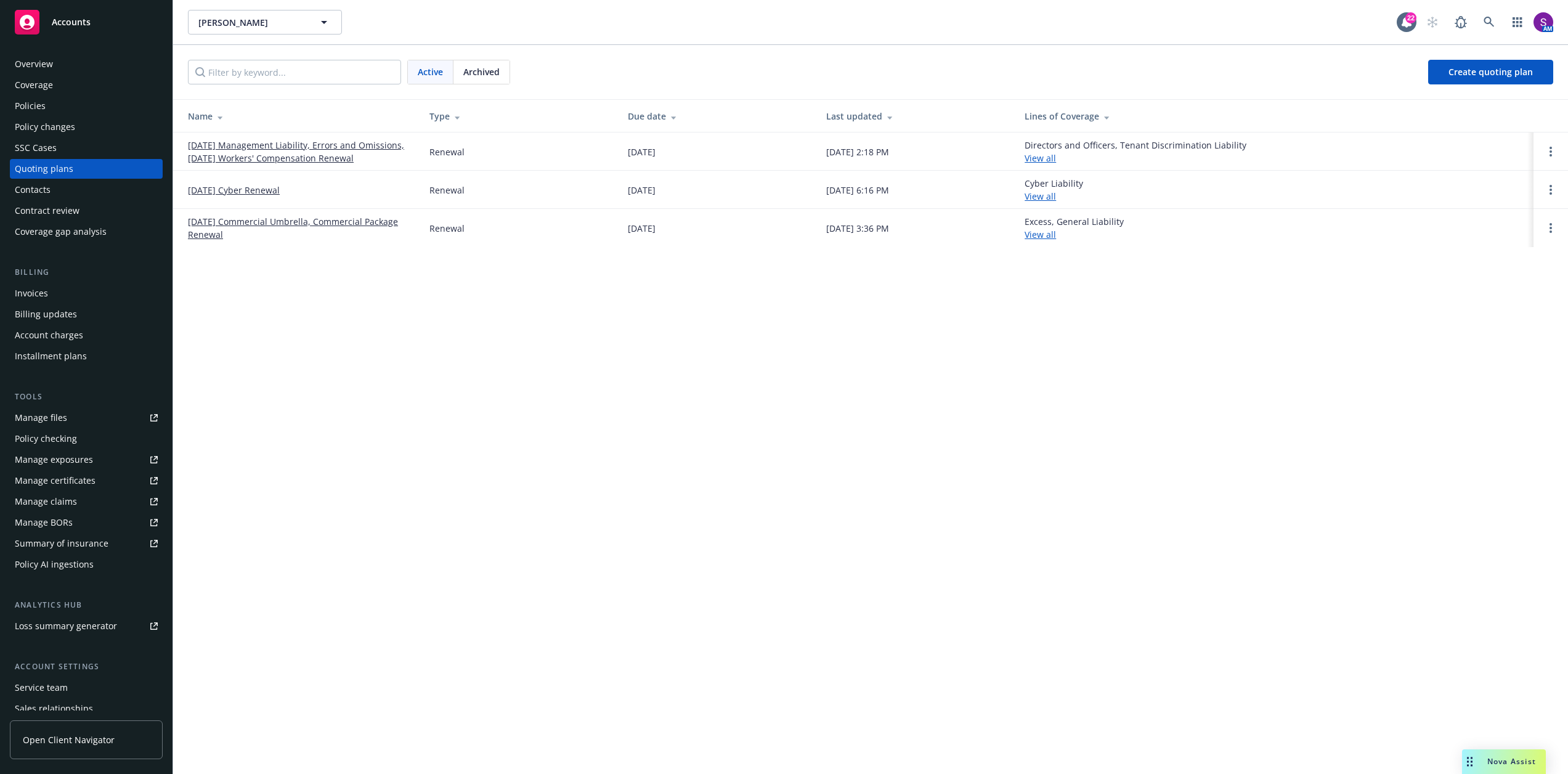
click at [305, 150] on link "[DATE] Management Liability, Errors and Omissions, [DATE] Workers' Compensation…" at bounding box center [299, 151] width 222 height 26
